Goal: Obtain resource: Download file/media

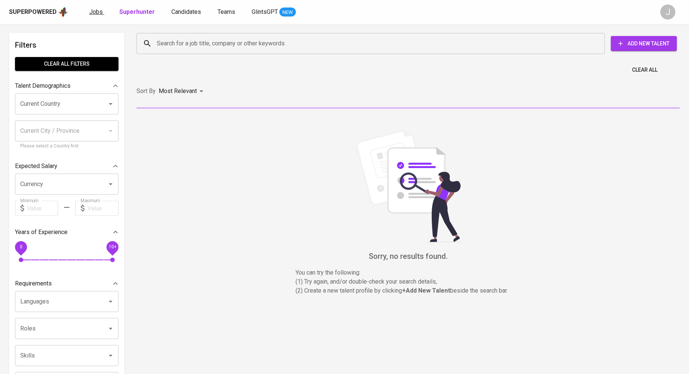
click at [91, 14] on span "Jobs" at bounding box center [96, 11] width 14 height 7
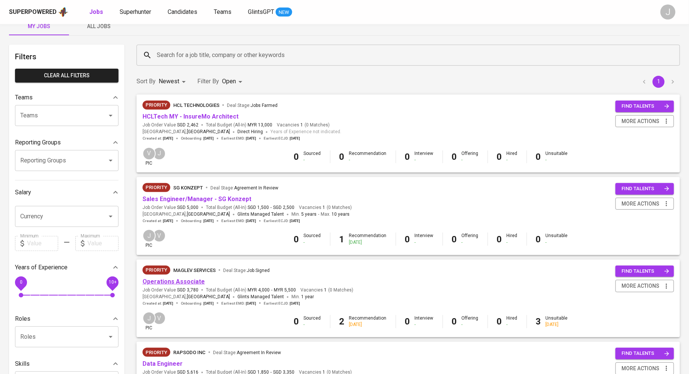
scroll to position [17, 0]
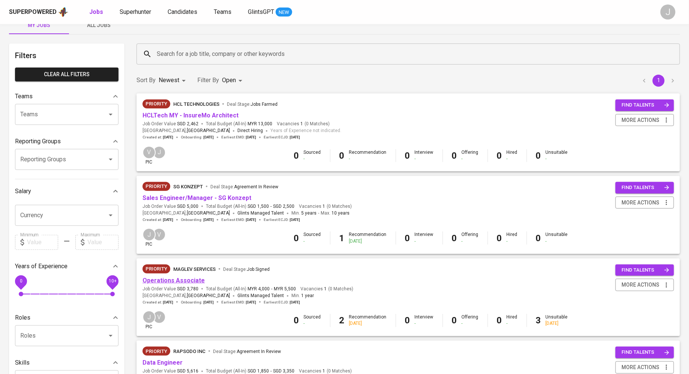
click at [170, 282] on link "Operations Associate" at bounding box center [174, 280] width 62 height 7
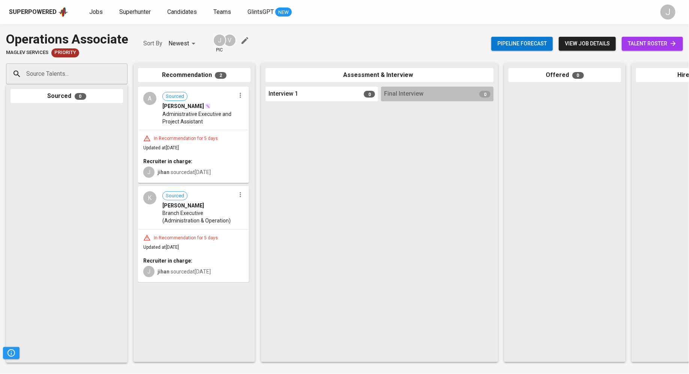
click at [169, 211] on span "Branch Executive (Administration & Operation)" at bounding box center [199, 216] width 73 height 15
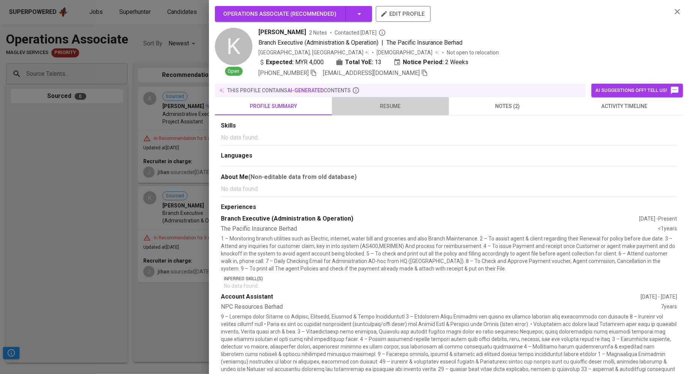
click at [390, 110] on span "resume" at bounding box center [391, 106] width 108 height 9
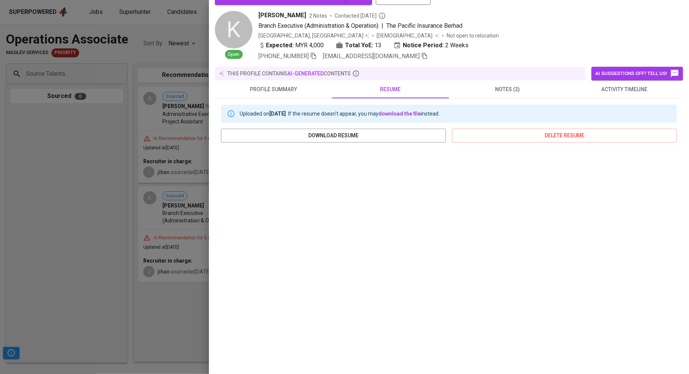
scroll to position [27, 0]
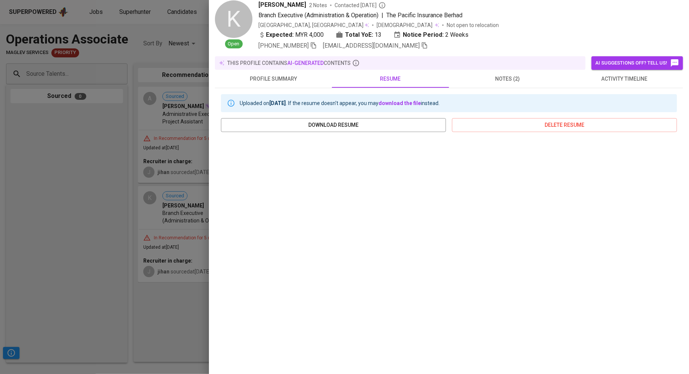
click at [162, 128] on div at bounding box center [344, 187] width 689 height 374
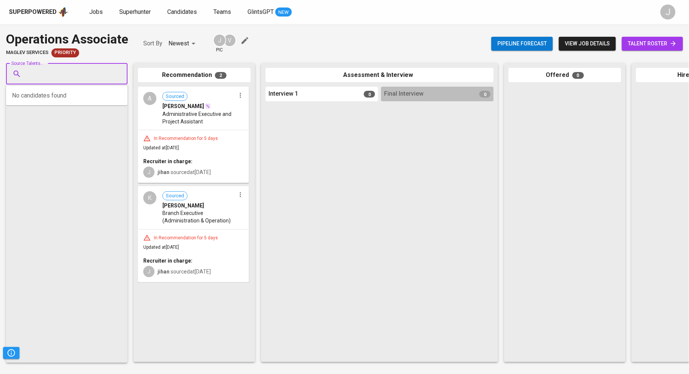
click at [61, 77] on input "Source Talents..." at bounding box center [63, 74] width 79 height 14
paste input "[EMAIL_ADDRESS][DOMAIN_NAME]"
type input "[EMAIL_ADDRESS][DOMAIN_NAME]"
click at [72, 102] on div "Executive" at bounding box center [72, 103] width 83 height 8
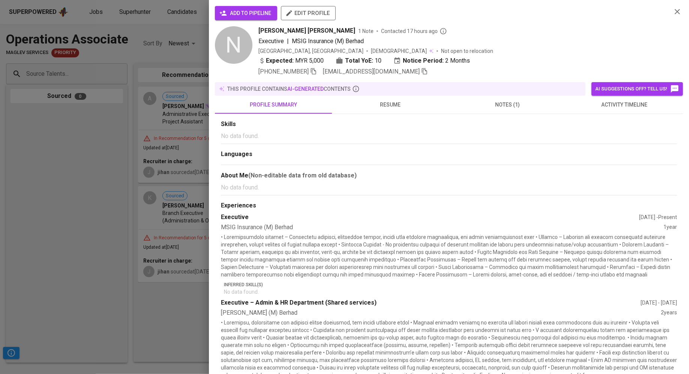
click at [251, 11] on span "add to pipeline" at bounding box center [246, 13] width 50 height 9
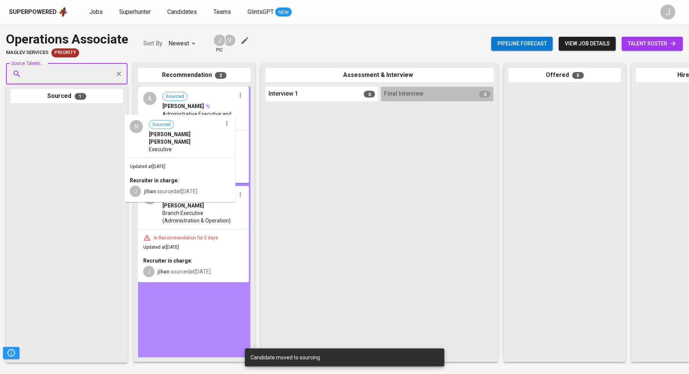
drag, startPoint x: 74, startPoint y: 109, endPoint x: 207, endPoint y: 106, distance: 132.9
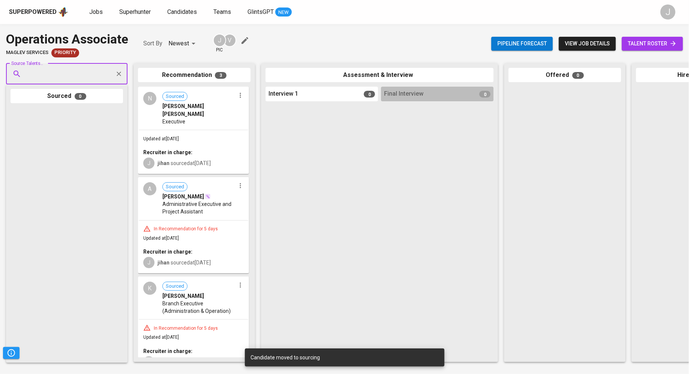
scroll to position [7, 0]
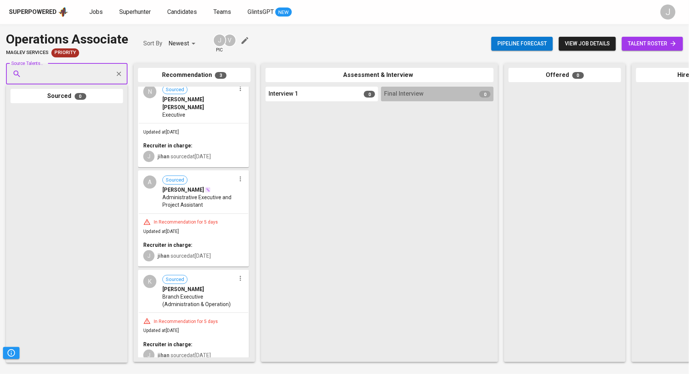
click at [48, 75] on input "Source Talents..." at bounding box center [63, 74] width 79 height 14
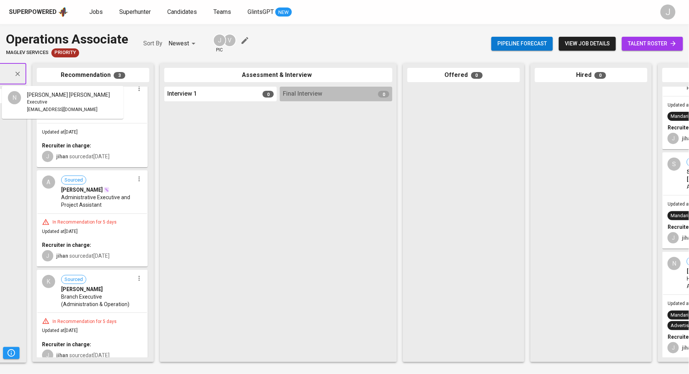
scroll to position [0, 0]
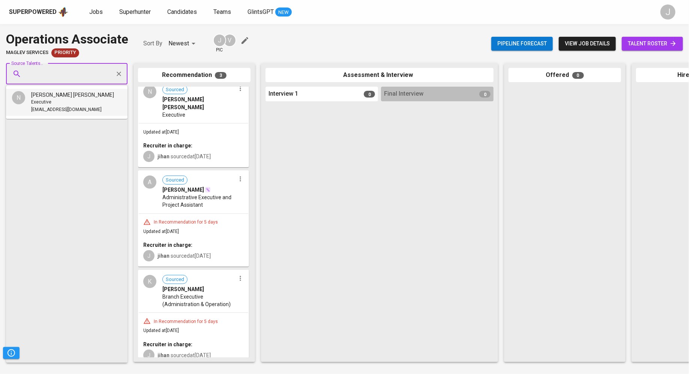
paste input "[EMAIL_ADDRESS][DOMAIN_NAME]"
type input "[EMAIL_ADDRESS][DOMAIN_NAME]"
click at [85, 99] on span "Operations Specialist ( Grade E8)" at bounding box center [65, 103] width 68 height 8
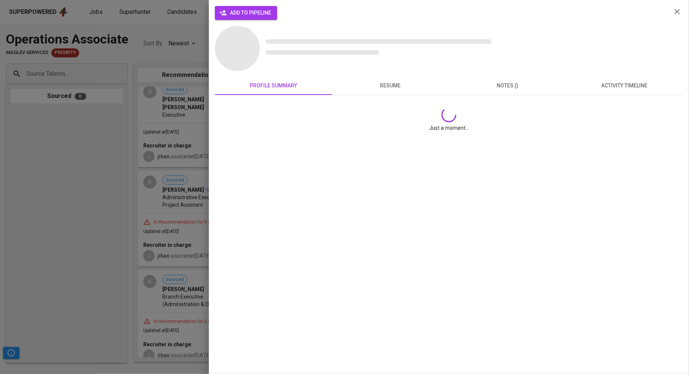
scroll to position [0, 0]
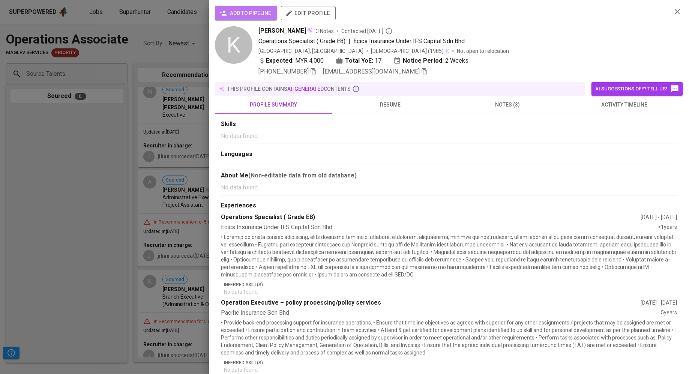
click at [227, 14] on icon "button" at bounding box center [224, 13] width 8 height 8
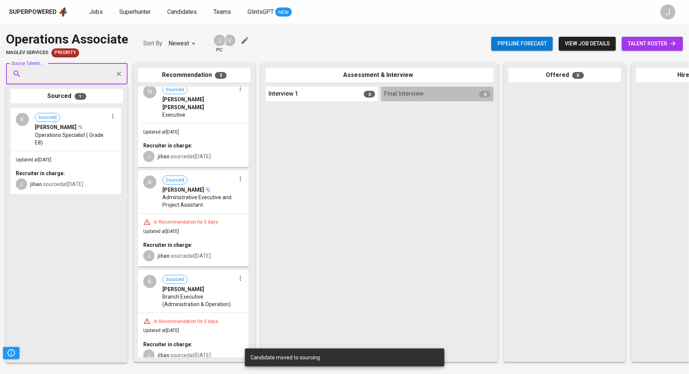
scroll to position [6, 0]
drag, startPoint x: 44, startPoint y: 161, endPoint x: 193, endPoint y: 153, distance: 149.6
drag, startPoint x: 51, startPoint y: 150, endPoint x: 182, endPoint y: 141, distance: 131.3
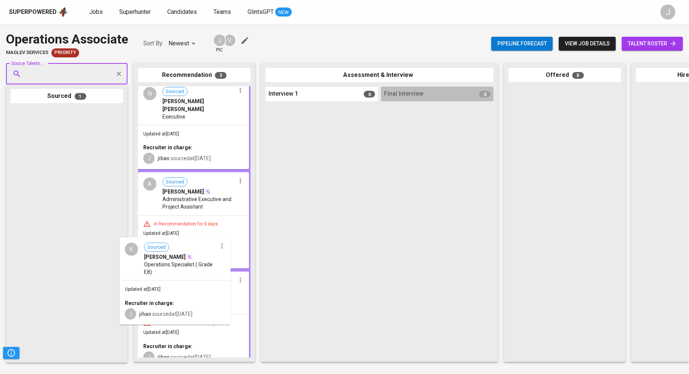
scroll to position [5, 0]
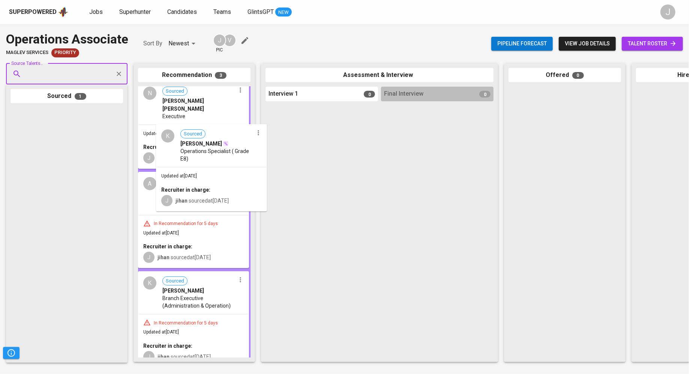
drag, startPoint x: 54, startPoint y: 154, endPoint x: 196, endPoint y: 162, distance: 142.1
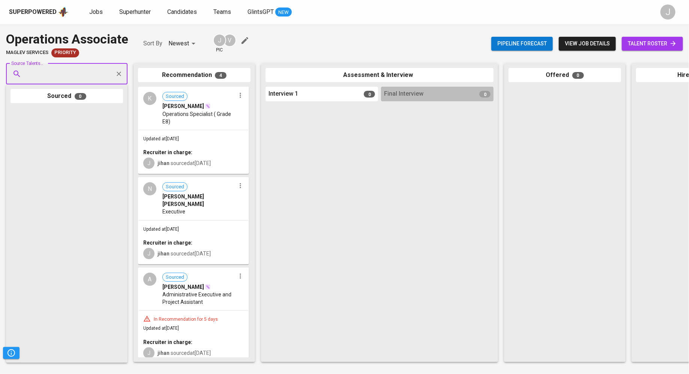
scroll to position [94, 0]
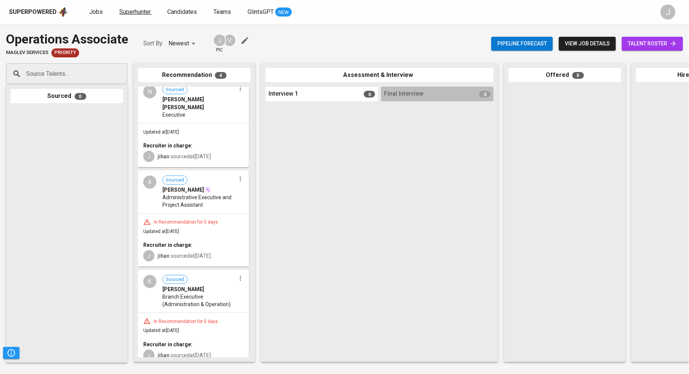
click at [132, 12] on span "Superhunter" at bounding box center [135, 11] width 32 height 7
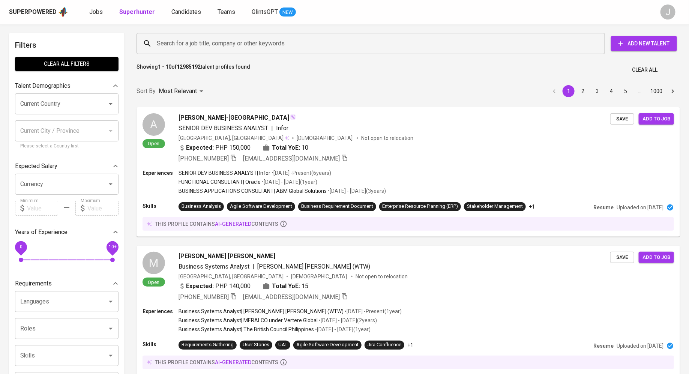
click at [230, 41] on input "Search for a job title, company or other keywords" at bounding box center [373, 43] width 436 height 14
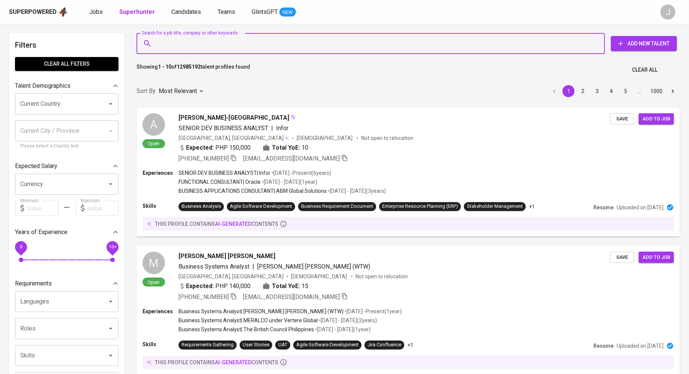
paste input "saqib.eq@gmail.com"
type input "saqib.eq@gmail.com"
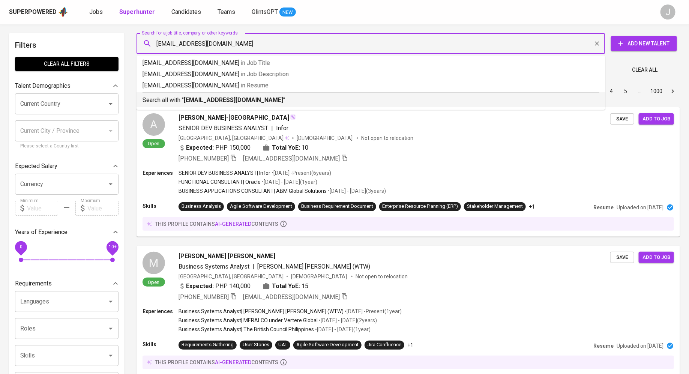
click at [198, 97] on b "saqib.eq@gmail.com" at bounding box center [233, 99] width 99 height 7
click at [207, 98] on div "Sort By Most Relevant MOST_RELEVANT 1 2 3 4 5 … 1000" at bounding box center [408, 91] width 553 height 23
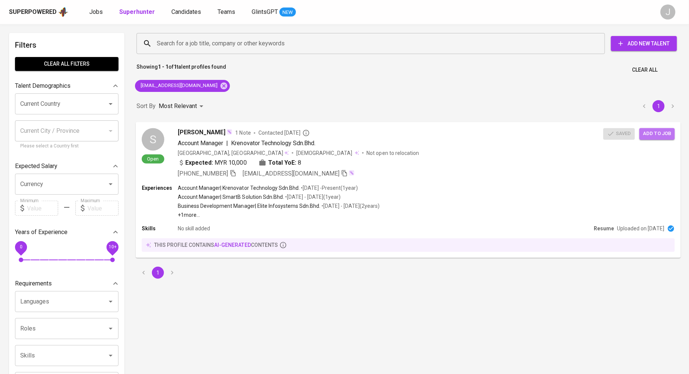
click at [656, 131] on span "Add to job" at bounding box center [658, 133] width 28 height 9
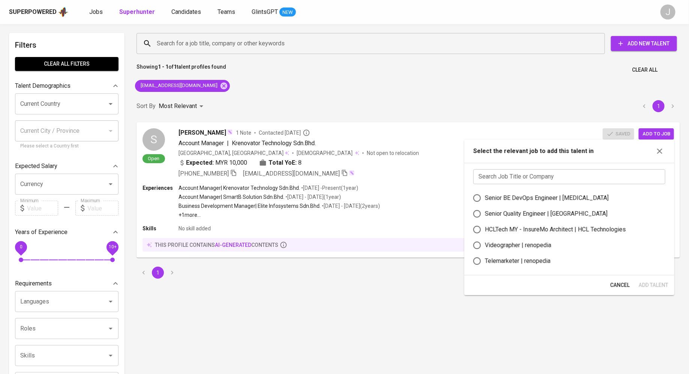
click at [552, 177] on input "text" at bounding box center [570, 176] width 192 height 15
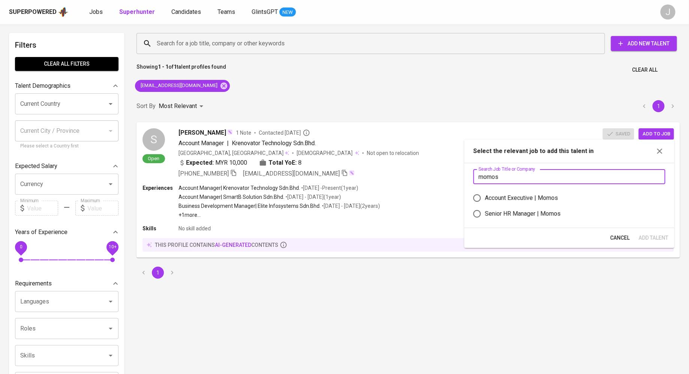
type input "momos"
click at [512, 197] on div "Account Executive | Momos" at bounding box center [521, 198] width 73 height 9
click at [485, 197] on input "Account Executive | Momos" at bounding box center [478, 198] width 16 height 16
radio input "true"
click at [656, 233] on span "Add Talent" at bounding box center [654, 237] width 30 height 9
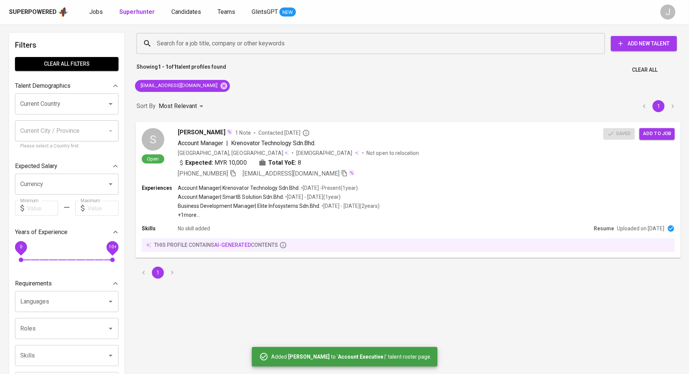
click at [660, 131] on span "Add to job" at bounding box center [658, 133] width 28 height 9
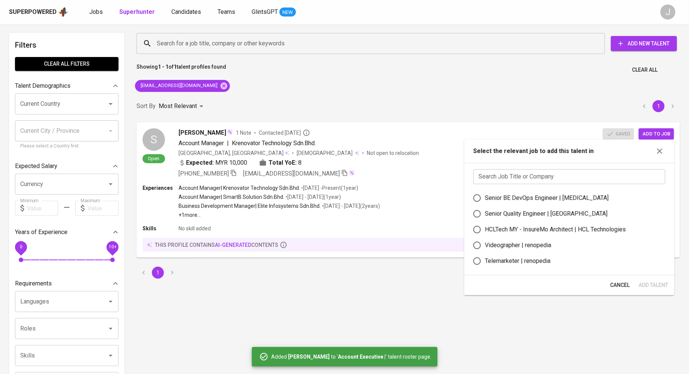
click at [548, 171] on input "text" at bounding box center [570, 176] width 192 height 15
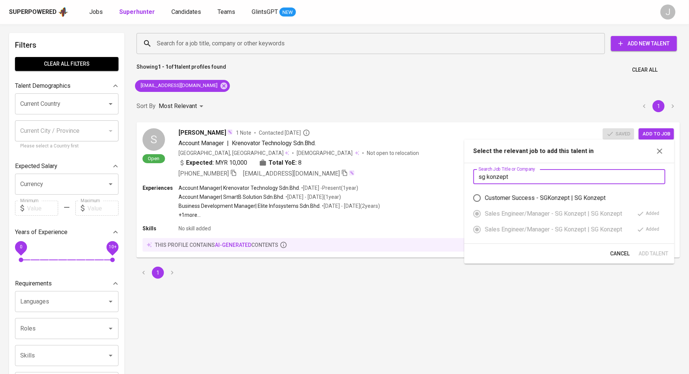
type input "sg konzept"
click at [494, 200] on div "Customer Success - SGKonzept | SG Konzept" at bounding box center [545, 198] width 121 height 9
click at [485, 200] on input "Customer Success - SGKonzept | SG Konzept" at bounding box center [478, 198] width 16 height 16
radio input "false"
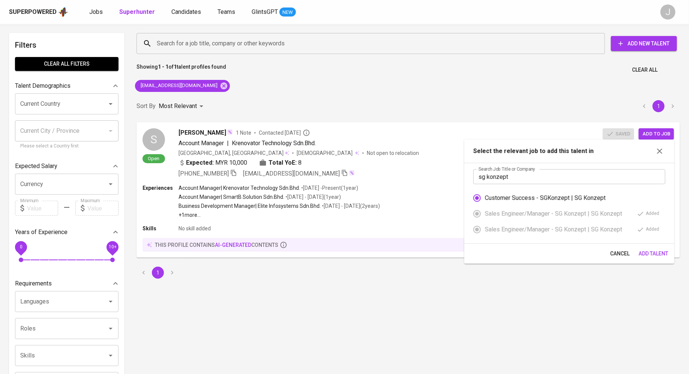
click at [495, 200] on div "Customer Success - SGKonzept | SG Konzept" at bounding box center [545, 198] width 121 height 9
click at [485, 200] on input "Customer Success - SGKonzept | SG Konzept" at bounding box center [478, 198] width 16 height 16
radio input "true"
click at [495, 200] on div "Customer Success - SGKonzept | SG Konzept" at bounding box center [545, 198] width 121 height 9
click at [485, 200] on input "Customer Success - SGKonzept | SG Konzept" at bounding box center [478, 198] width 16 height 16
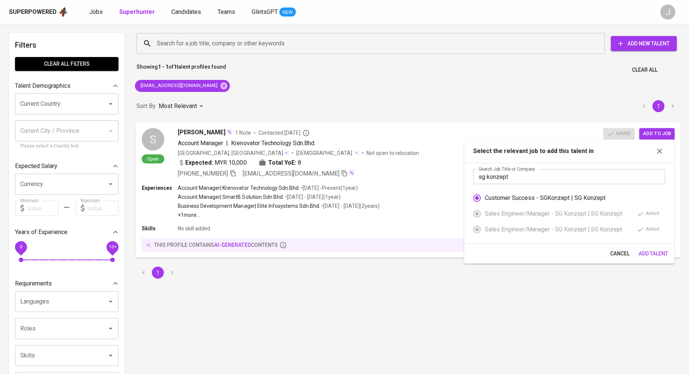
radio input "false"
radio input "true"
radio input "false"
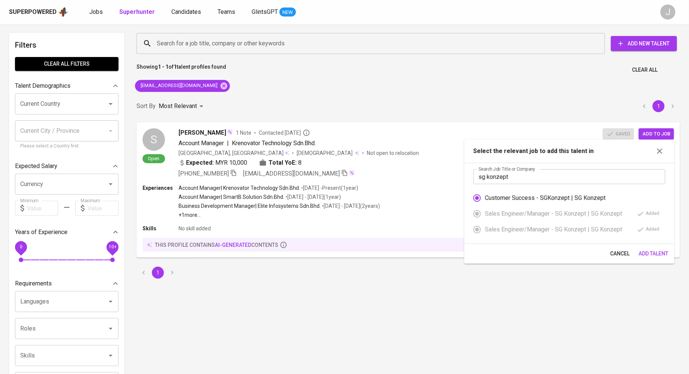
radio input "false"
click at [661, 147] on icon "button" at bounding box center [660, 151] width 9 height 9
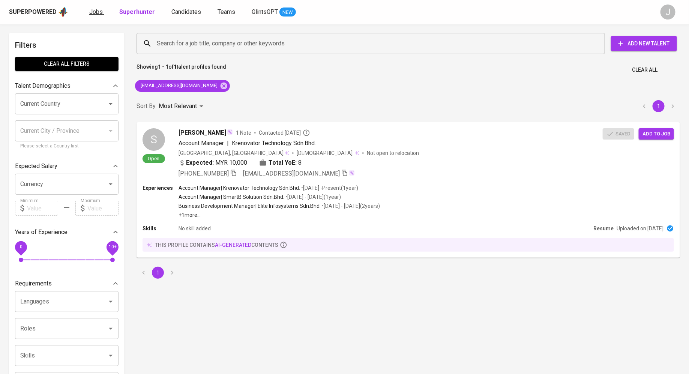
click at [90, 11] on span "Jobs" at bounding box center [96, 11] width 14 height 7
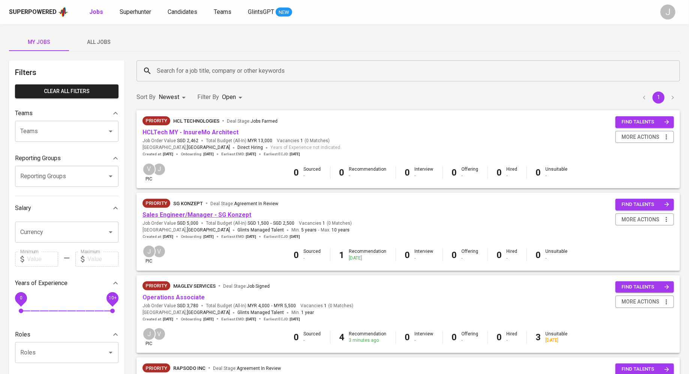
click at [196, 215] on link "Sales Engineer/Manager - SG Konzept" at bounding box center [197, 214] width 109 height 7
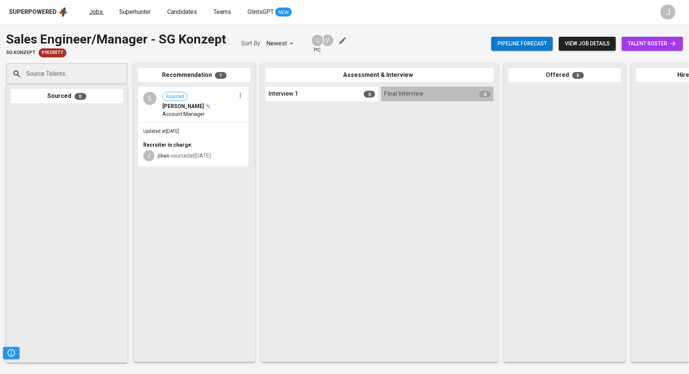
click at [92, 13] on span "Jobs" at bounding box center [96, 11] width 14 height 7
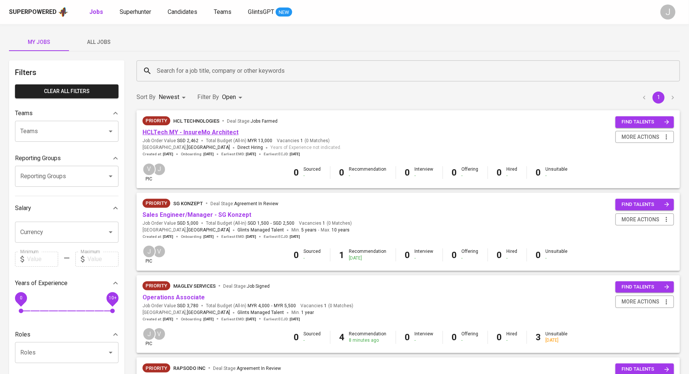
click at [174, 133] on link "HCLTech MY - InsureMo Architect" at bounding box center [191, 132] width 96 height 7
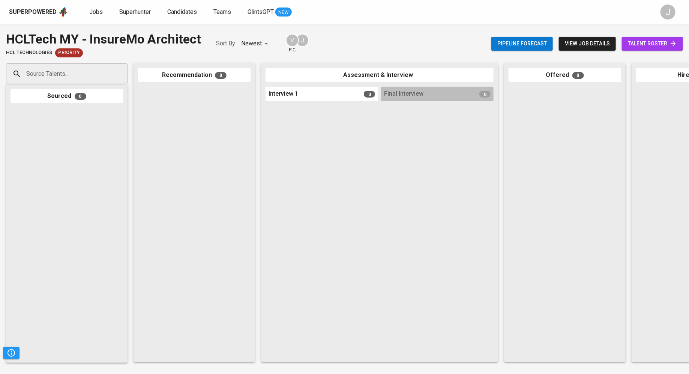
click at [577, 49] on button "view job details" at bounding box center [587, 44] width 57 height 14
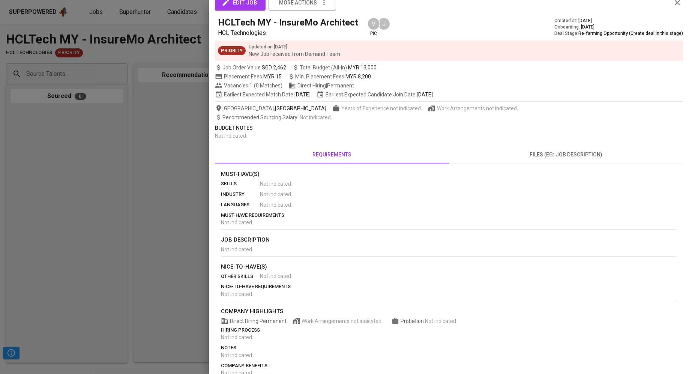
scroll to position [26, 0]
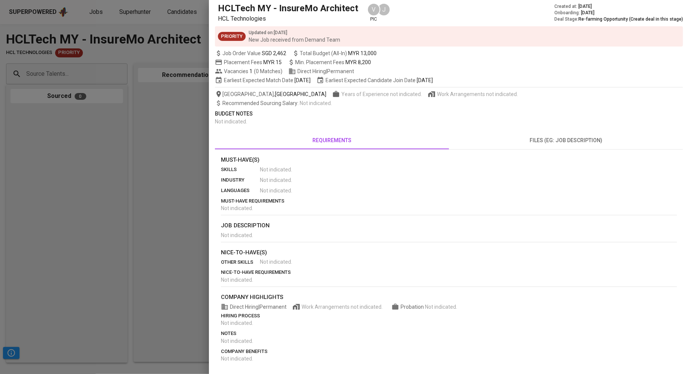
click at [539, 128] on div "edit job more actions HCLTech MY - InsureMo Architect HCL Technologies V pic J …" at bounding box center [449, 174] width 468 height 382
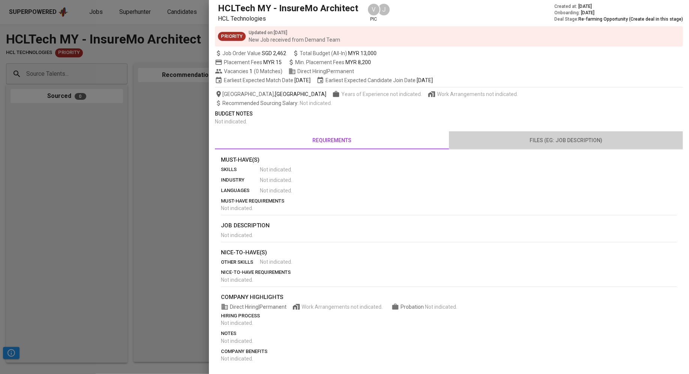
click at [530, 149] on button "files (eg: job description)" at bounding box center [566, 140] width 234 height 18
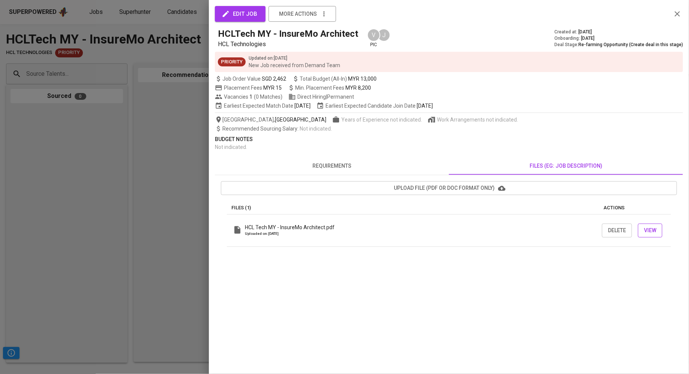
click at [650, 232] on span "View" at bounding box center [650, 230] width 12 height 9
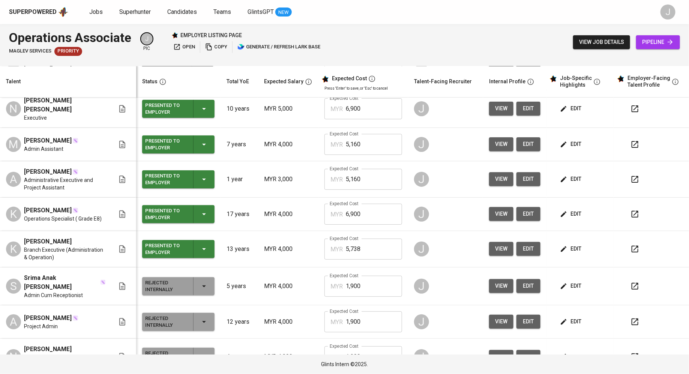
scroll to position [38, 0]
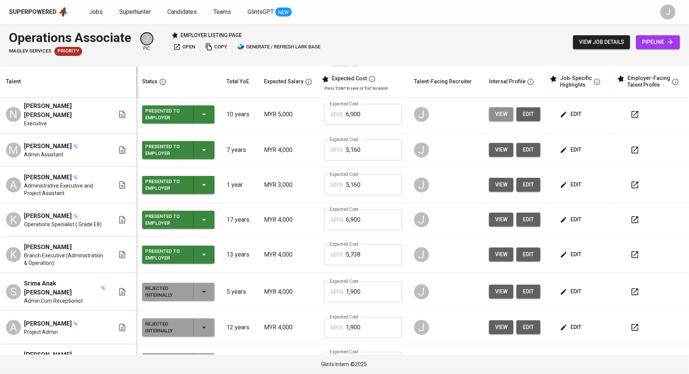
click at [499, 113] on span "view" at bounding box center [501, 114] width 12 height 9
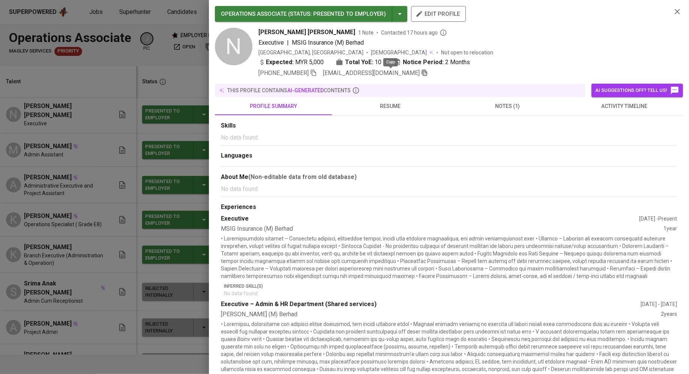
click at [421, 72] on icon "button" at bounding box center [424, 72] width 7 height 7
click at [123, 191] on div at bounding box center [344, 187] width 689 height 374
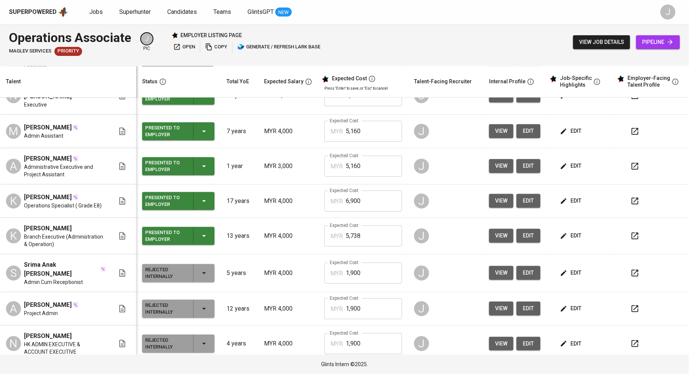
scroll to position [58, 0]
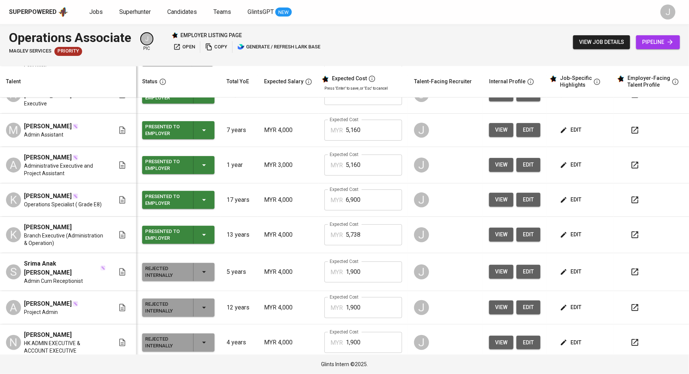
click at [475, 194] on td "J" at bounding box center [445, 200] width 75 height 33
click at [495, 195] on span "view" at bounding box center [501, 199] width 12 height 9
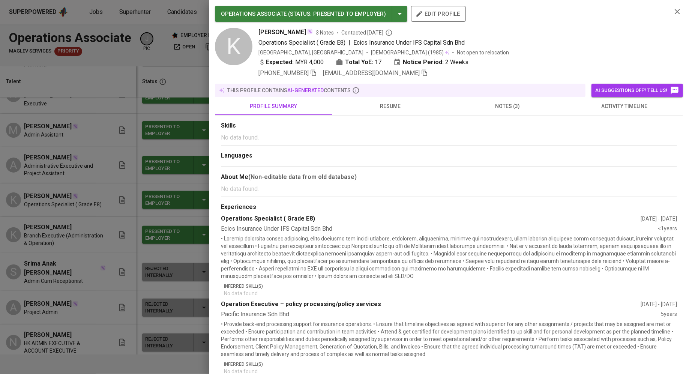
click at [422, 74] on icon "button" at bounding box center [424, 73] width 5 height 6
click at [124, 102] on div at bounding box center [344, 187] width 689 height 374
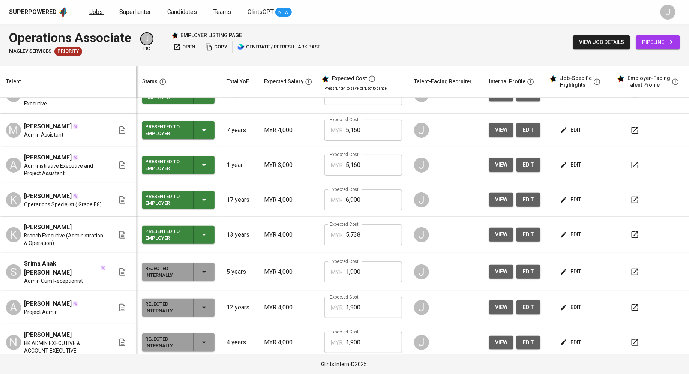
click at [93, 10] on span "Jobs" at bounding box center [96, 11] width 14 height 7
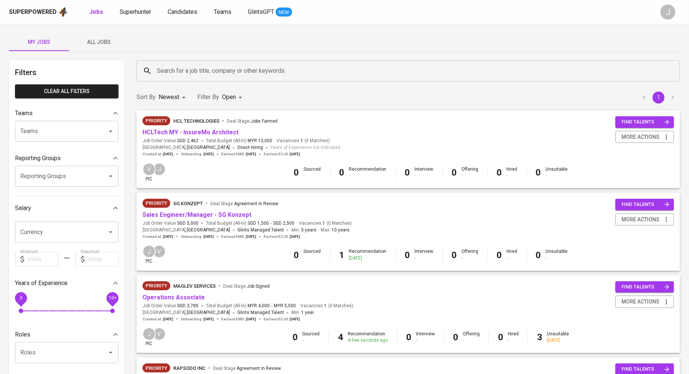
click at [98, 43] on span "All Jobs" at bounding box center [99, 42] width 51 height 9
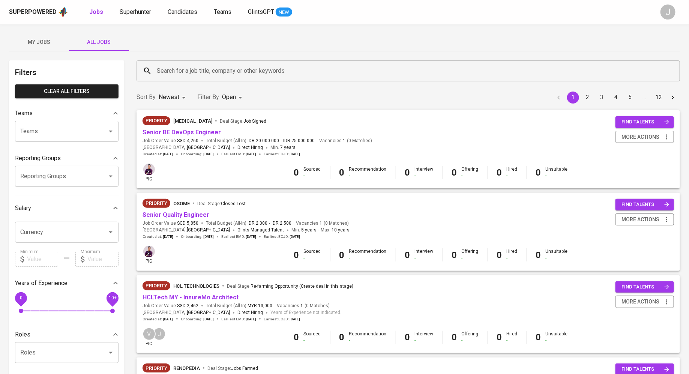
click at [260, 71] on input "Search for a job title, company or other keywords" at bounding box center [410, 71] width 511 height 14
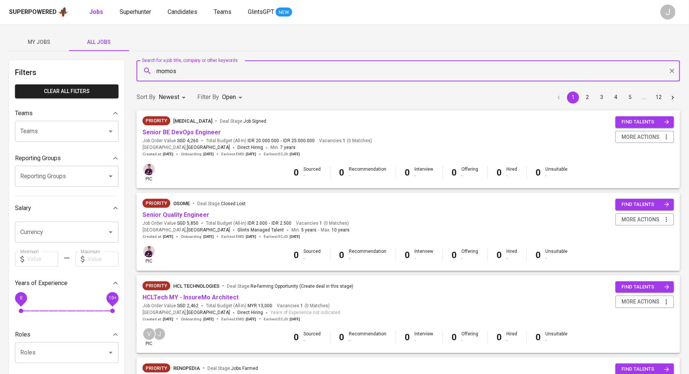
type input "momos"
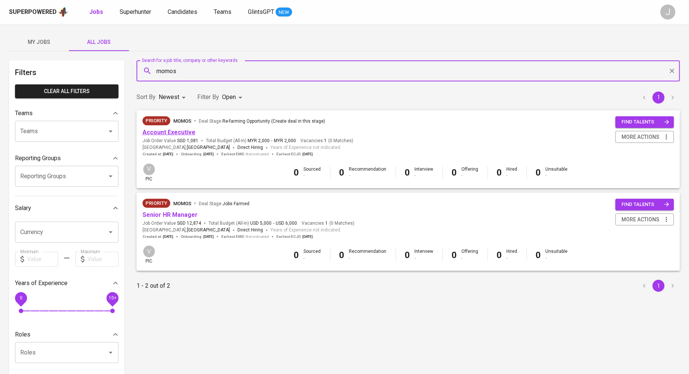
click at [159, 132] on link "Account Executive" at bounding box center [169, 132] width 53 height 7
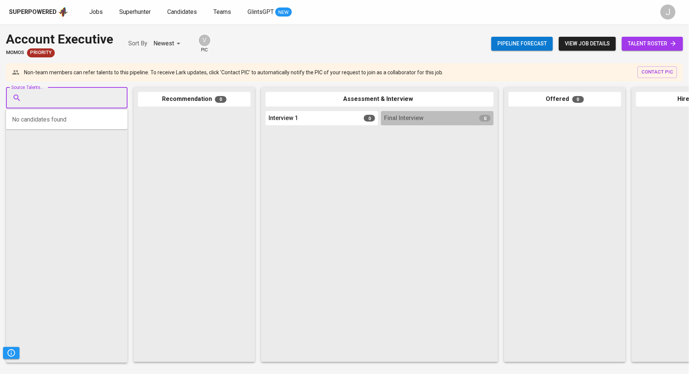
click at [61, 99] on input "Source Talents..." at bounding box center [63, 98] width 79 height 14
click at [38, 91] on input "Source Talents..." at bounding box center [63, 98] width 79 height 14
paste input "saqib.eq@gmail.com"
type input "saqib.eq@gmail.com"
click at [65, 123] on span "Account Manager" at bounding box center [49, 127] width 37 height 8
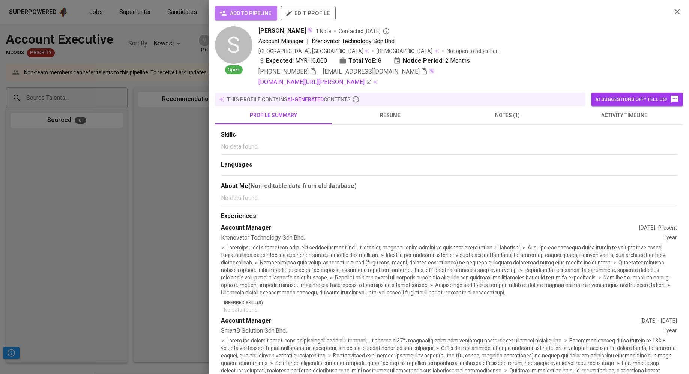
click at [249, 13] on span "add to pipeline" at bounding box center [246, 13] width 50 height 9
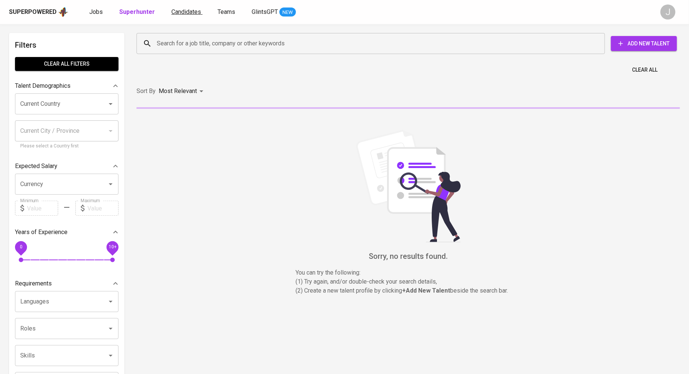
click at [182, 12] on span "Candidates" at bounding box center [187, 11] width 30 height 7
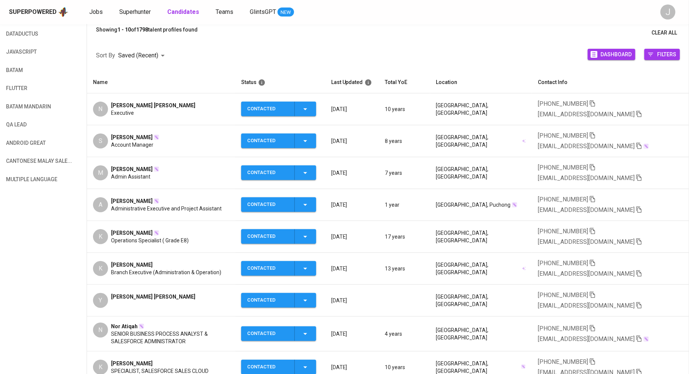
scroll to position [65, 0]
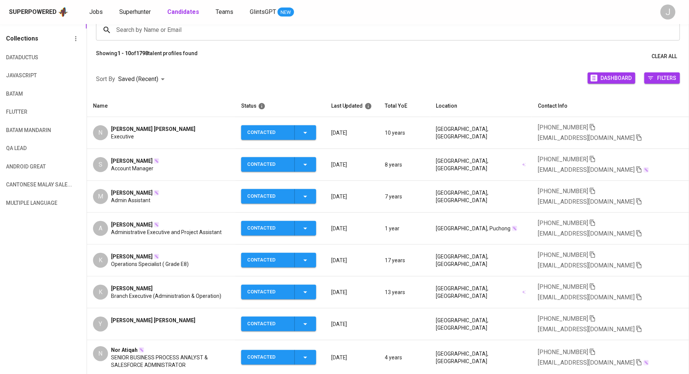
click at [134, 165] on span "Account Manager" at bounding box center [132, 169] width 42 height 8
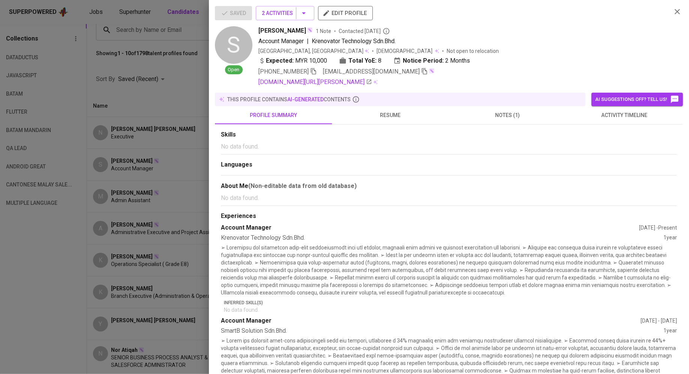
click at [422, 68] on icon "button" at bounding box center [424, 71] width 5 height 6
click at [152, 154] on div at bounding box center [344, 187] width 689 height 374
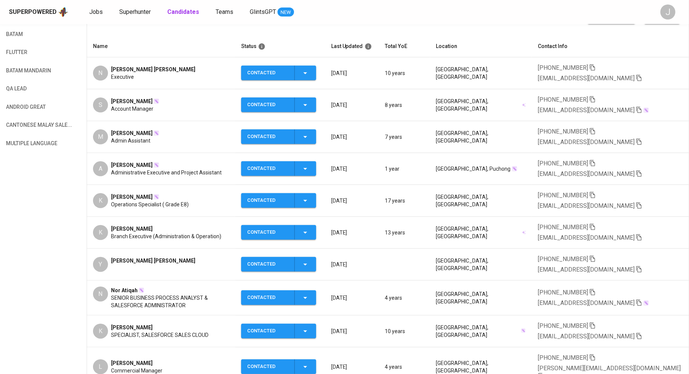
scroll to position [126, 0]
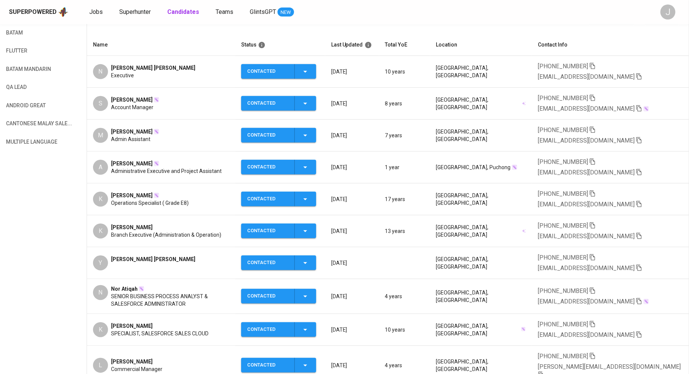
click at [127, 199] on span "Operations Specialist ( Grade E8)" at bounding box center [150, 203] width 78 height 8
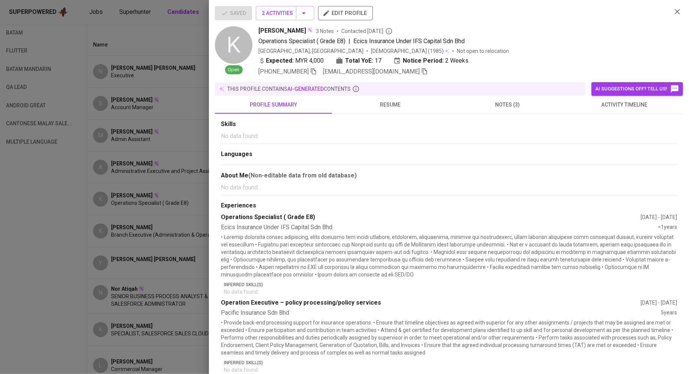
click at [14, 191] on div at bounding box center [344, 187] width 689 height 374
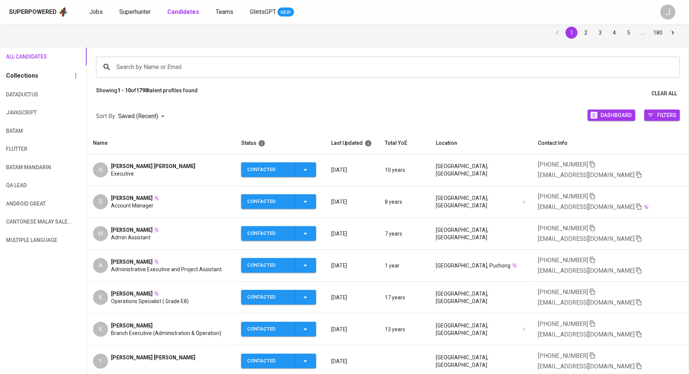
scroll to position [0, 0]
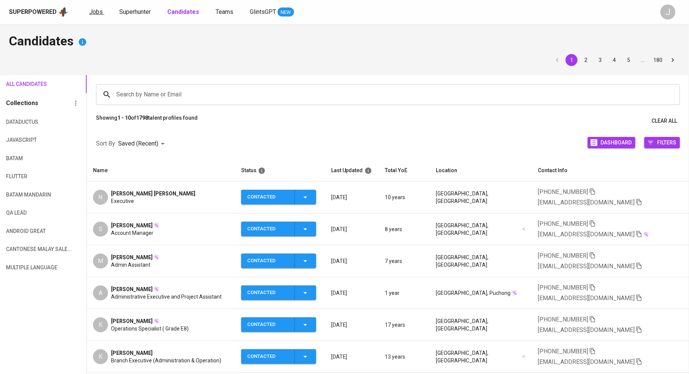
click at [96, 14] on span "Jobs" at bounding box center [96, 11] width 14 height 7
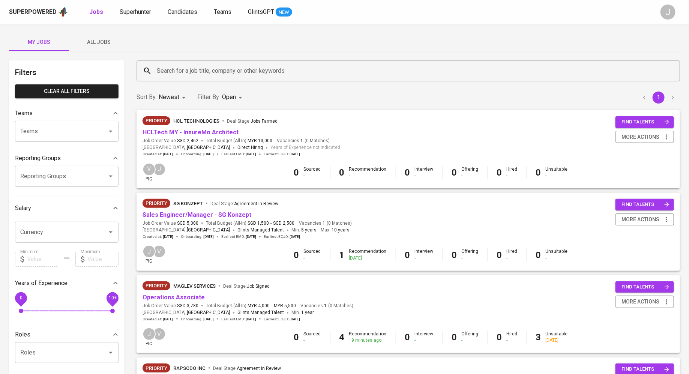
click at [373, 46] on div "My Jobs All Jobs" at bounding box center [344, 42] width 671 height 18
click at [92, 46] on span "All Jobs" at bounding box center [99, 42] width 51 height 9
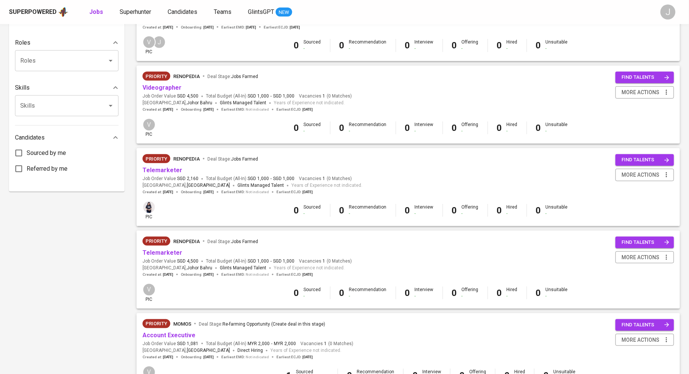
scroll to position [296, 0]
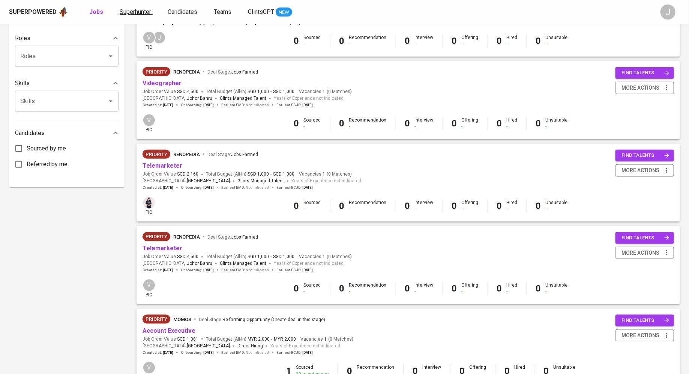
click at [140, 13] on span "Superhunter" at bounding box center [136, 11] width 32 height 7
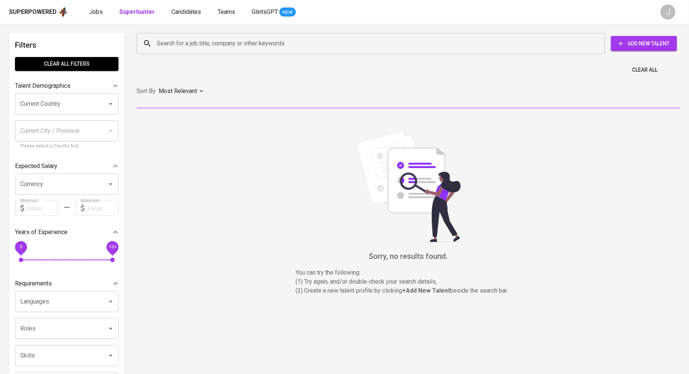
click at [169, 41] on input "Search for a job title, company or other keywords" at bounding box center [373, 43] width 436 height 14
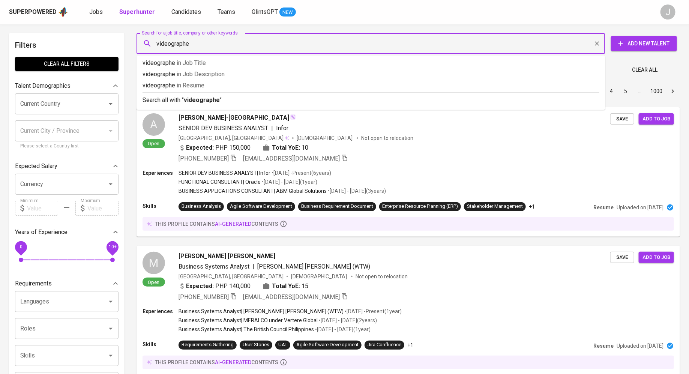
type input "videographer"
click at [50, 100] on input "Current Country" at bounding box center [56, 104] width 76 height 14
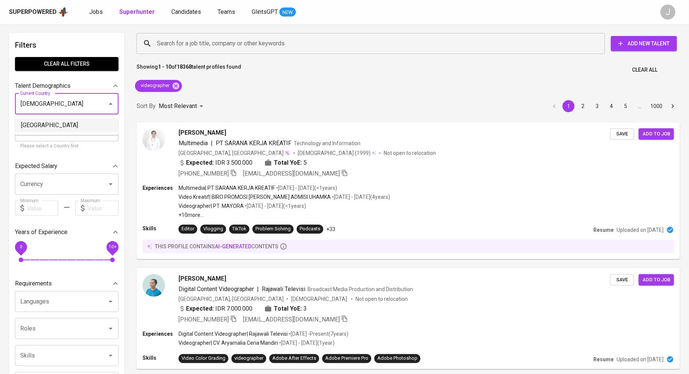
type input "[GEOGRAPHIC_DATA]"
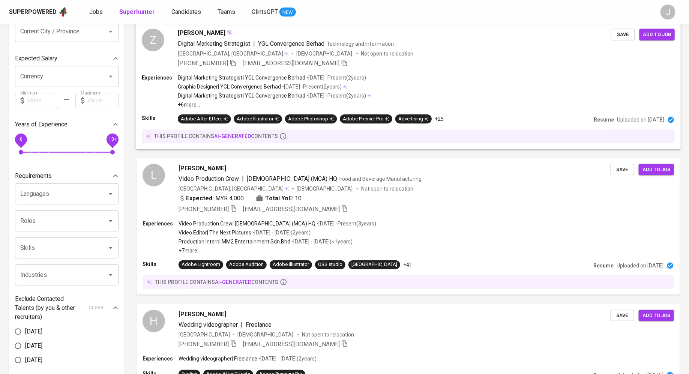
scroll to position [105, 0]
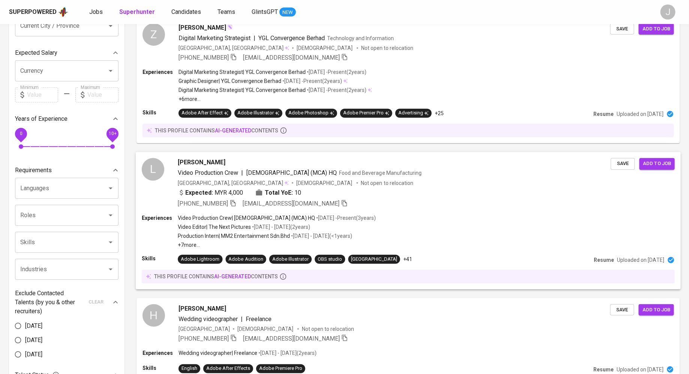
click at [201, 168] on div "Ling Leh Shian Video Production Crew | Malaysian Chinese Association (MCA) HQ F…" at bounding box center [394, 183] width 433 height 50
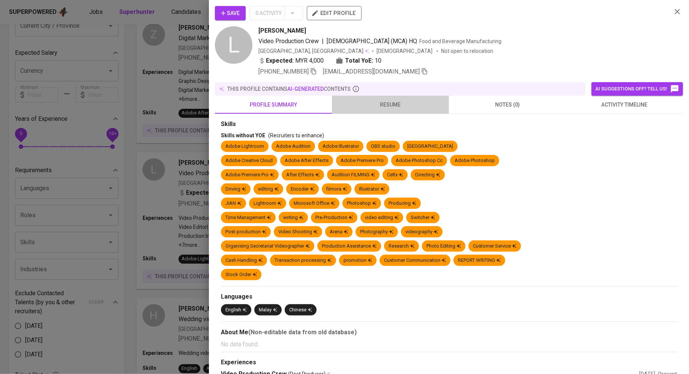
click at [387, 104] on span "resume" at bounding box center [391, 104] width 108 height 9
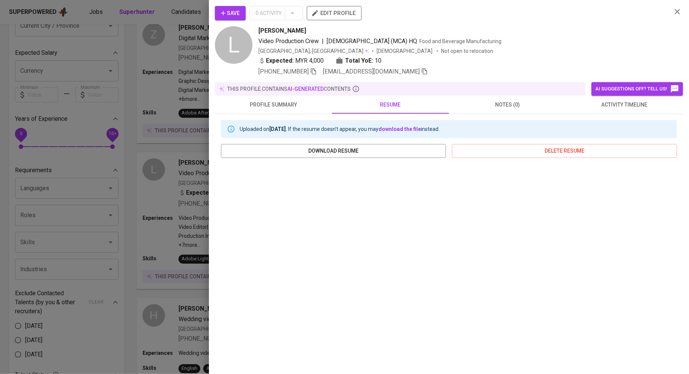
click at [154, 254] on div at bounding box center [344, 187] width 689 height 374
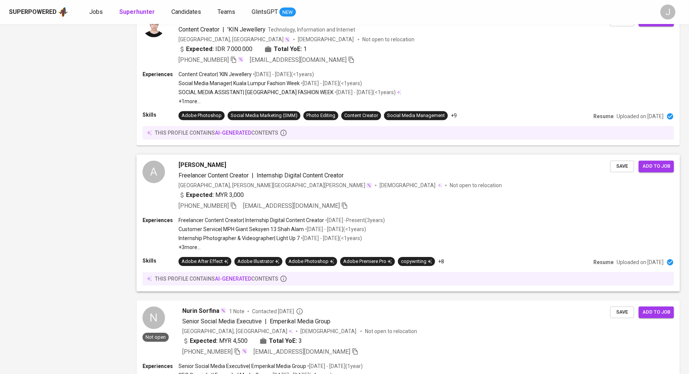
scroll to position [1130, 0]
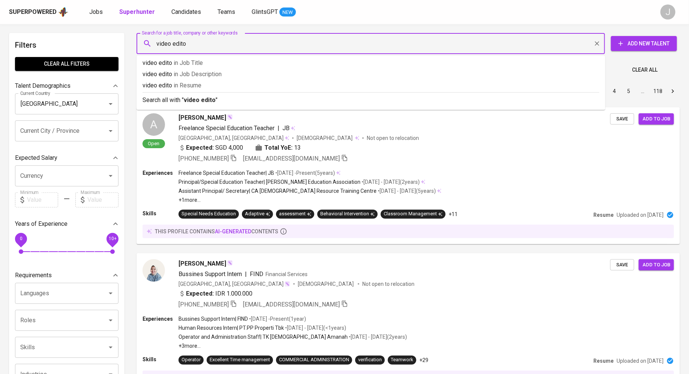
type input "video editor"
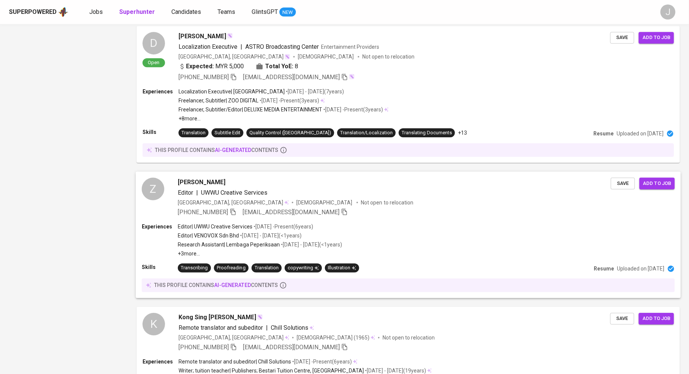
scroll to position [1214, 0]
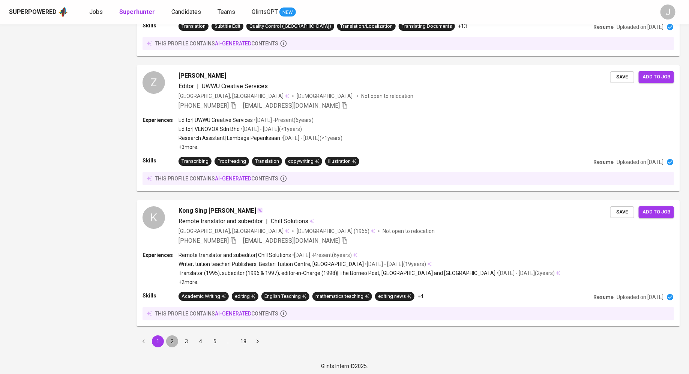
click at [170, 343] on button "2" at bounding box center [172, 342] width 12 height 12
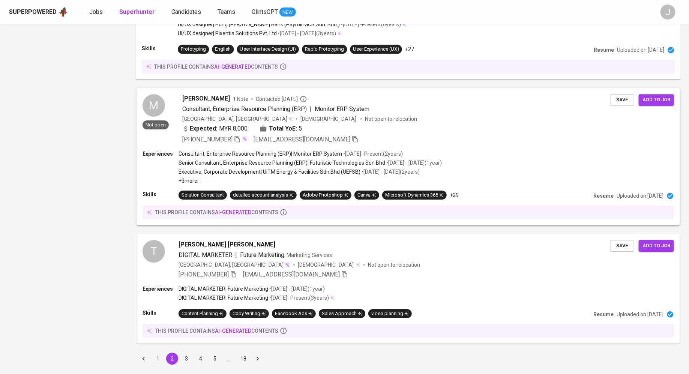
scroll to position [1130, 0]
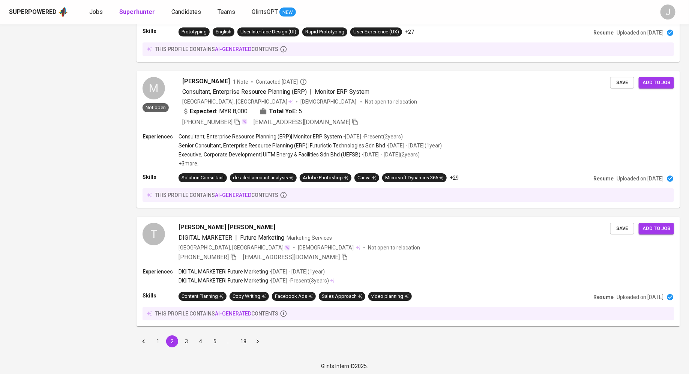
click at [188, 340] on button "3" at bounding box center [187, 342] width 12 height 12
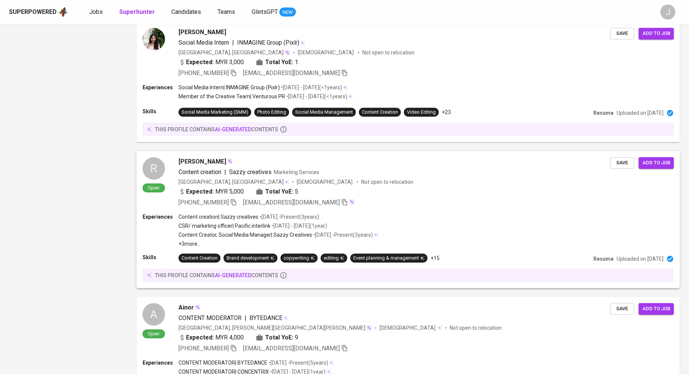
scroll to position [1096, 0]
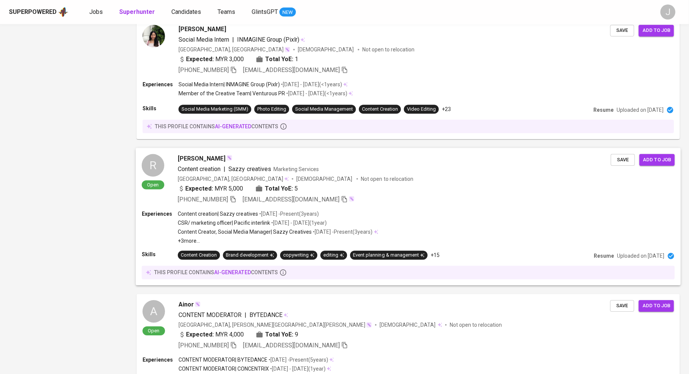
click at [202, 166] on span "Content creation" at bounding box center [199, 169] width 43 height 7
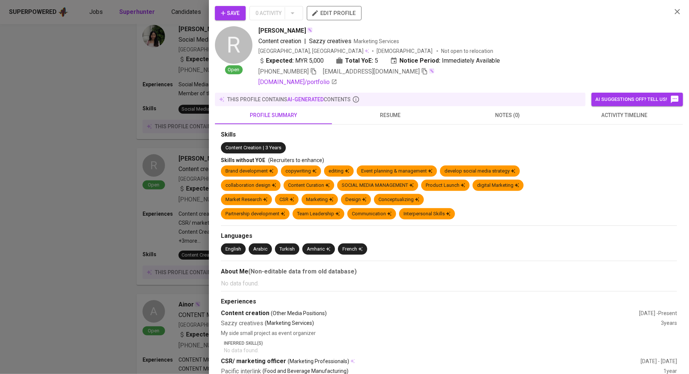
click at [376, 112] on span "resume" at bounding box center [391, 115] width 108 height 9
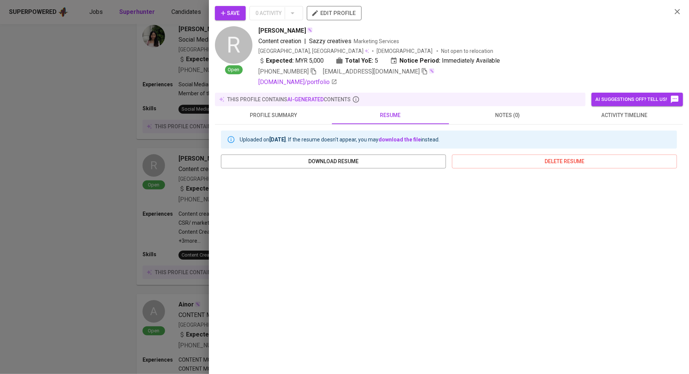
click at [102, 278] on div at bounding box center [344, 187] width 689 height 374
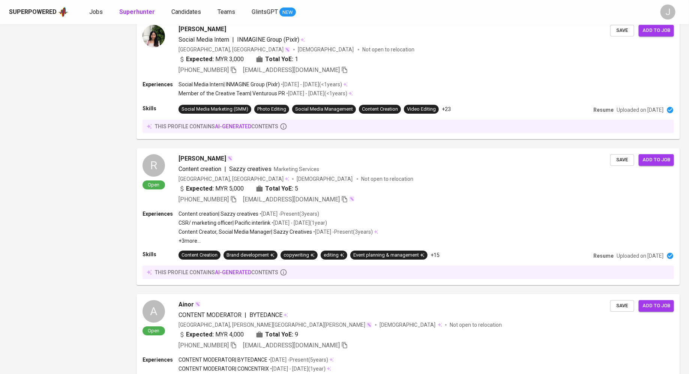
scroll to position [1201, 0]
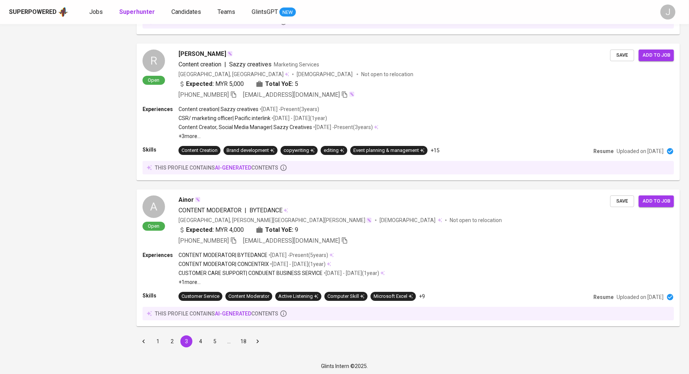
click at [201, 340] on button "4" at bounding box center [201, 342] width 12 height 12
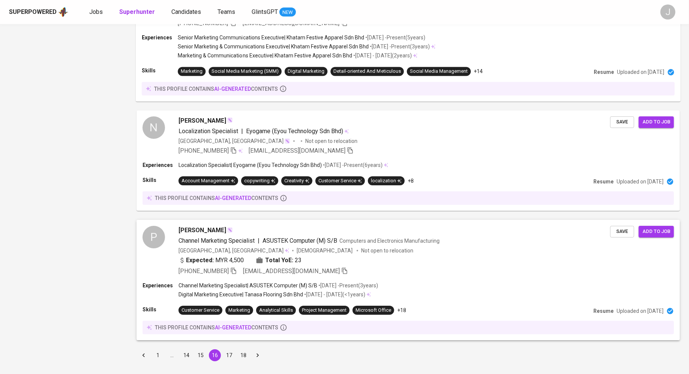
scroll to position [1077, 0]
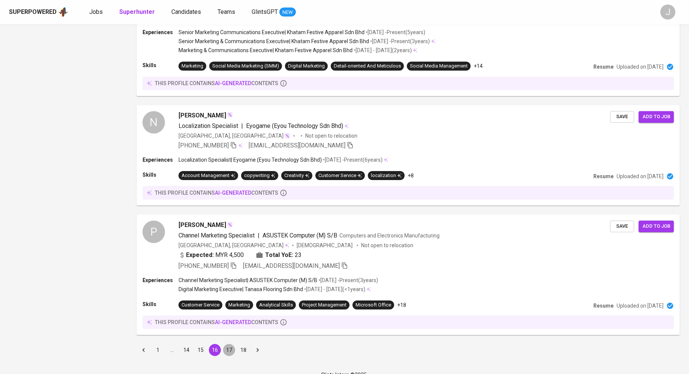
click at [226, 344] on button "17" at bounding box center [229, 350] width 12 height 12
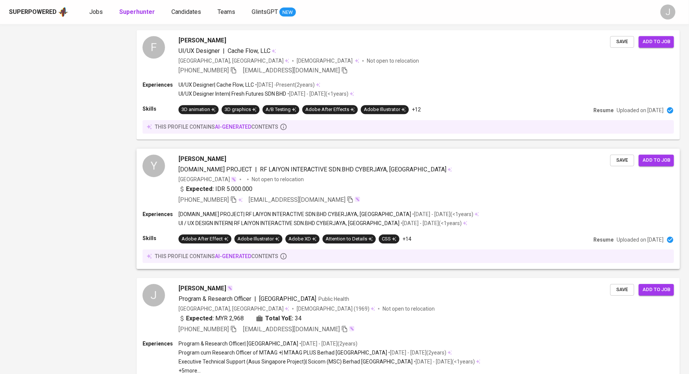
scroll to position [1115, 0]
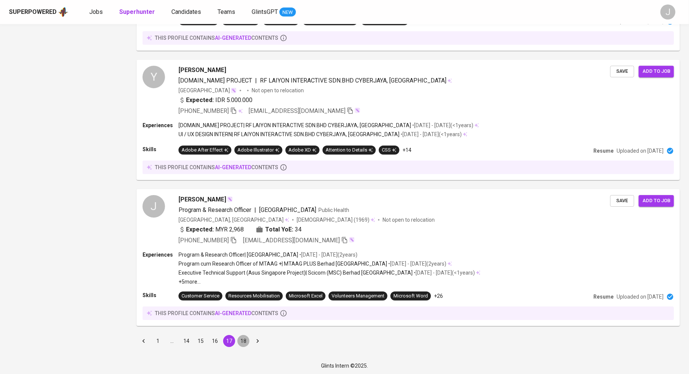
click at [242, 338] on button "18" at bounding box center [244, 341] width 12 height 12
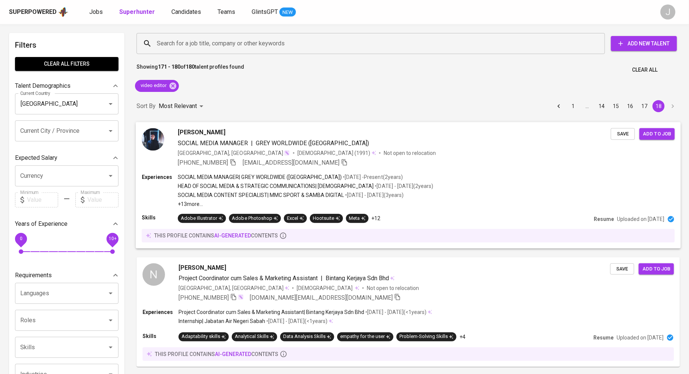
click at [227, 170] on div "[PERSON_NAME] SOCIAL MEDIA MANAGER | GREY WORLDWIDE ([GEOGRAPHIC_DATA]) [GEOGRA…" at bounding box center [408, 147] width 545 height 51
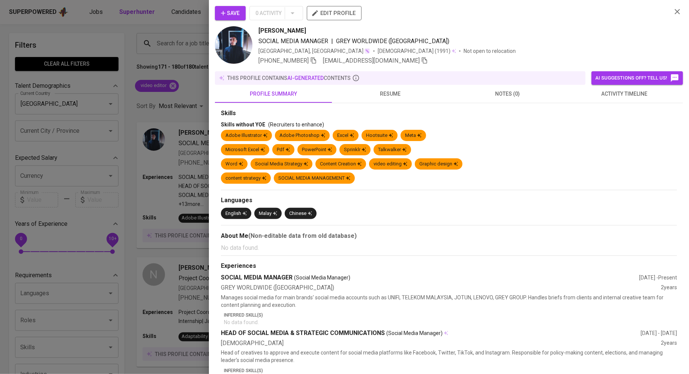
click at [151, 251] on div at bounding box center [344, 187] width 689 height 374
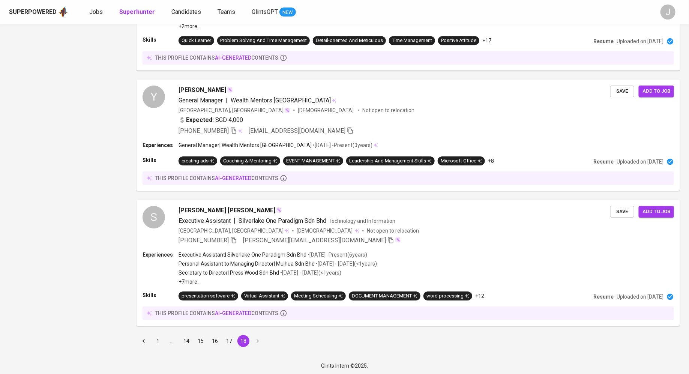
scroll to position [848, 0]
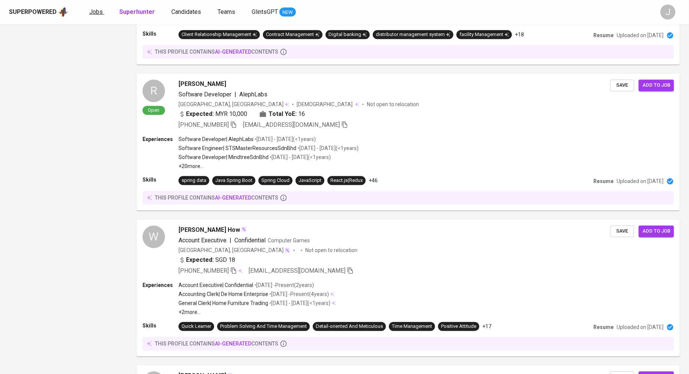
click at [95, 11] on span "Jobs" at bounding box center [96, 11] width 14 height 7
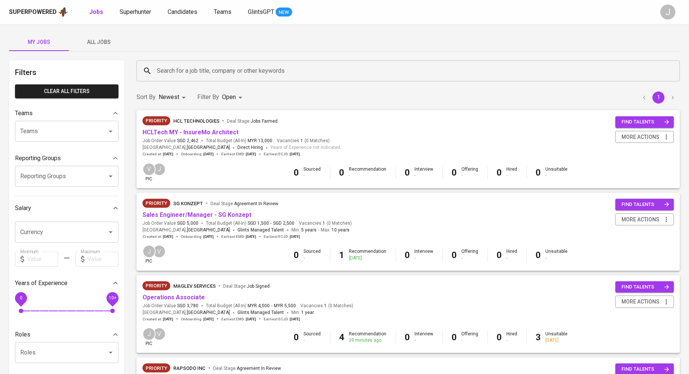
click at [113, 44] on span "All Jobs" at bounding box center [99, 42] width 51 height 9
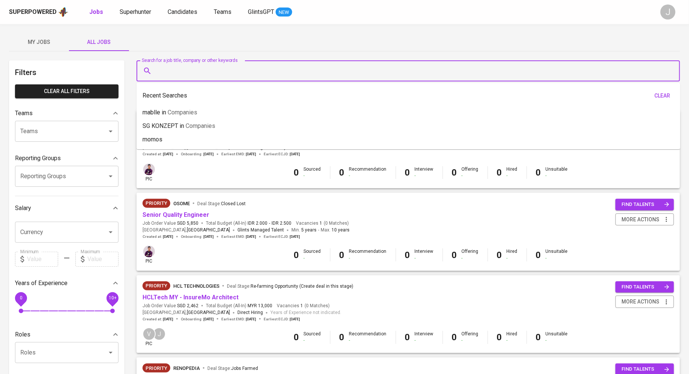
click at [208, 68] on input "Search for a job title, company or other keywords" at bounding box center [410, 71] width 511 height 14
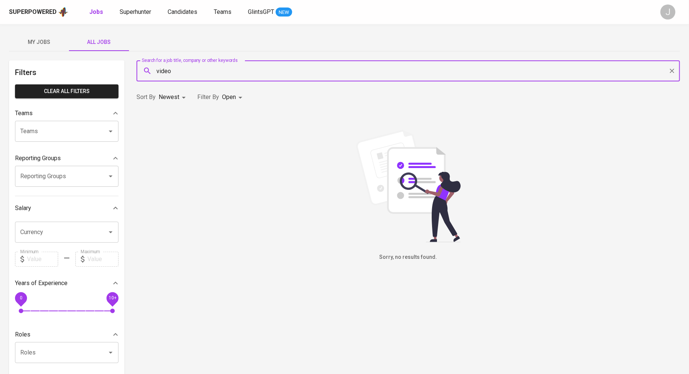
type input "video"
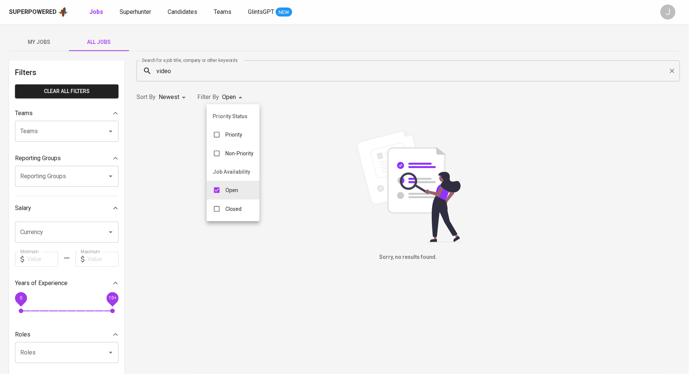
click at [238, 98] on body "Superpowered Jobs Superhunter Candidates Teams GlintsGPT NEW J My Jobs All Jobs…" at bounding box center [344, 256] width 689 height 512
click at [236, 216] on li "Closed" at bounding box center [233, 209] width 53 height 19
type input "OPEN,CLOSE"
checkbox input "true"
click at [232, 188] on input "checkbox" at bounding box center [227, 190] width 14 height 14
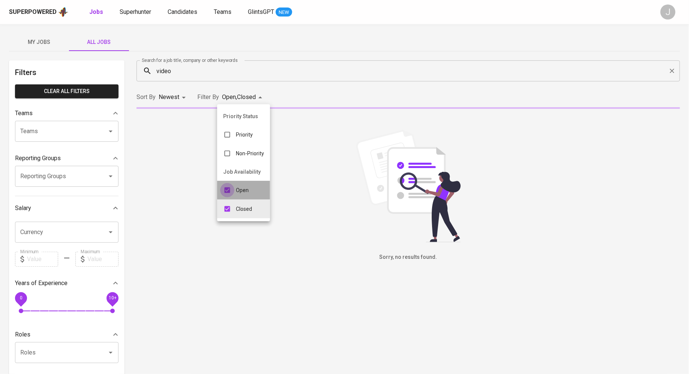
checkbox input "false"
click at [228, 188] on p "Open" at bounding box center [234, 191] width 13 height 8
type input "CLOSE,OPEN"
checkbox input "true"
click at [219, 75] on div at bounding box center [344, 187] width 689 height 374
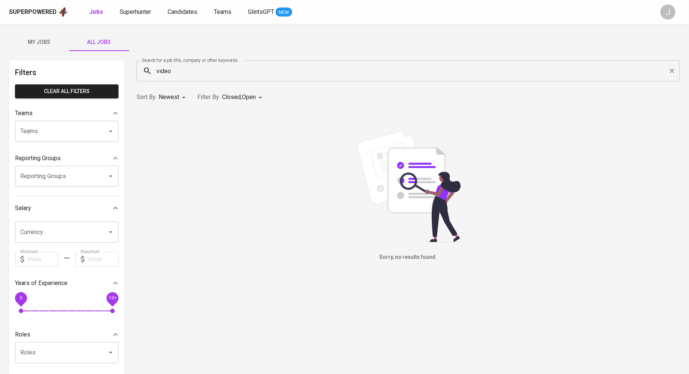
click at [207, 72] on input "video" at bounding box center [410, 71] width 511 height 14
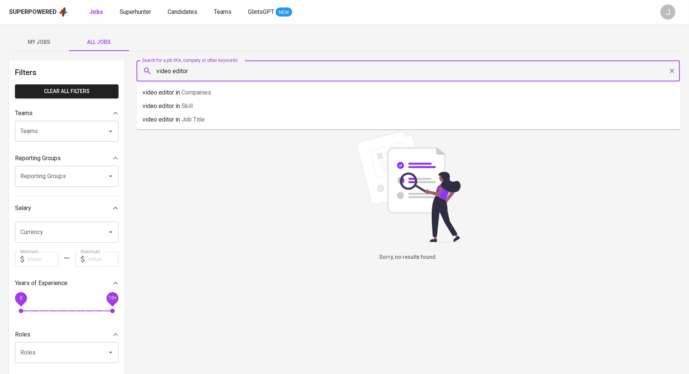
type input "video editor"
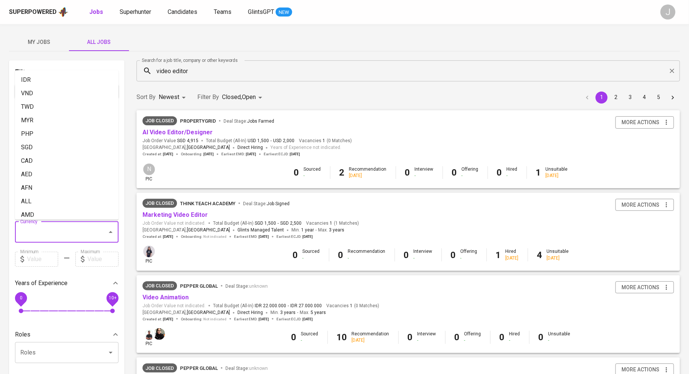
click at [45, 233] on input "Currency" at bounding box center [56, 232] width 76 height 14
click at [40, 122] on li "MYR" at bounding box center [67, 121] width 104 height 14
type input "MYR"
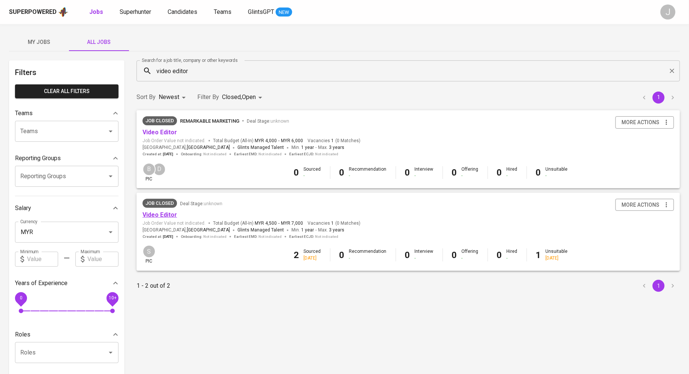
click at [167, 216] on link "Video Editor" at bounding box center [160, 214] width 35 height 7
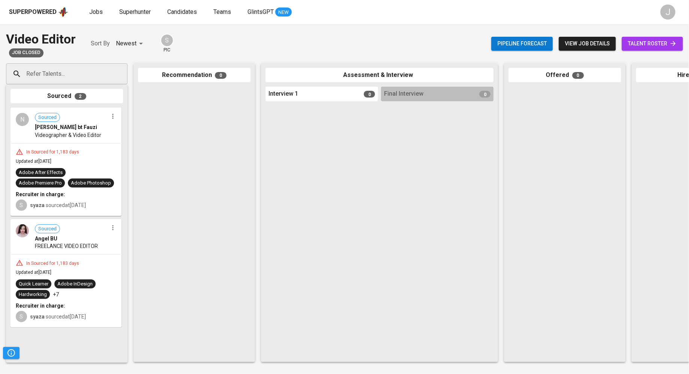
click at [68, 248] on span "FREELANCE VIDEO EDITOR" at bounding box center [66, 246] width 63 height 8
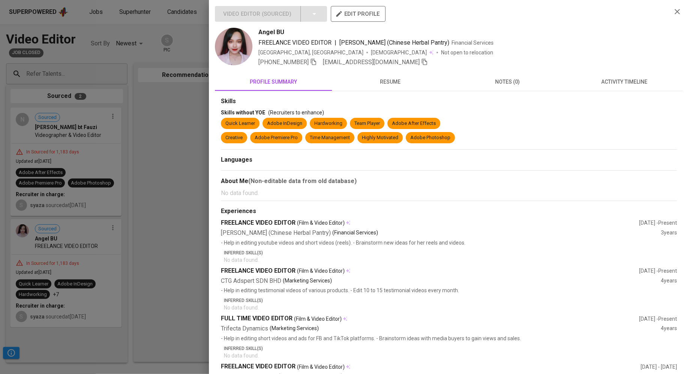
click at [393, 79] on span "resume" at bounding box center [391, 81] width 108 height 9
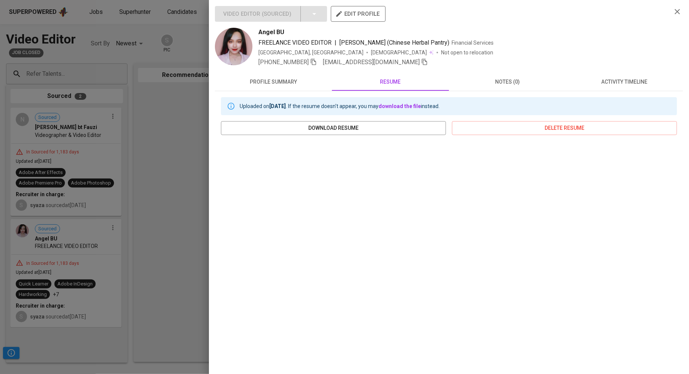
click at [152, 194] on div at bounding box center [344, 187] width 689 height 374
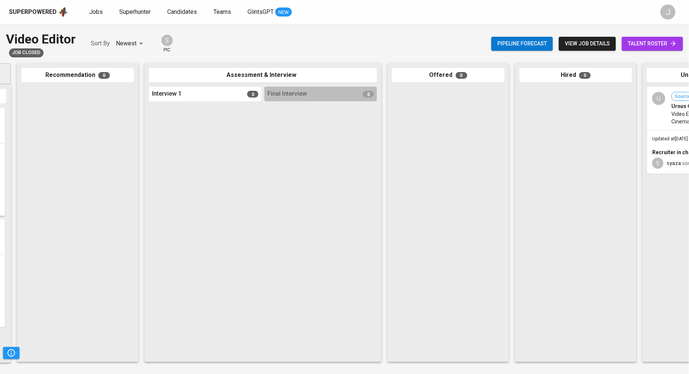
scroll to position [0, 204]
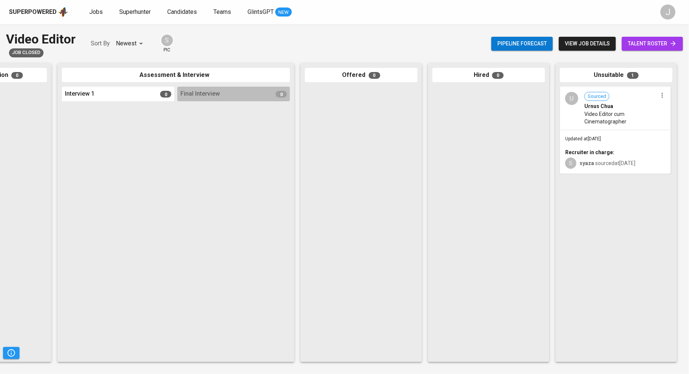
click at [629, 111] on span "Video Editor cum Cinematographer" at bounding box center [621, 117] width 73 height 15
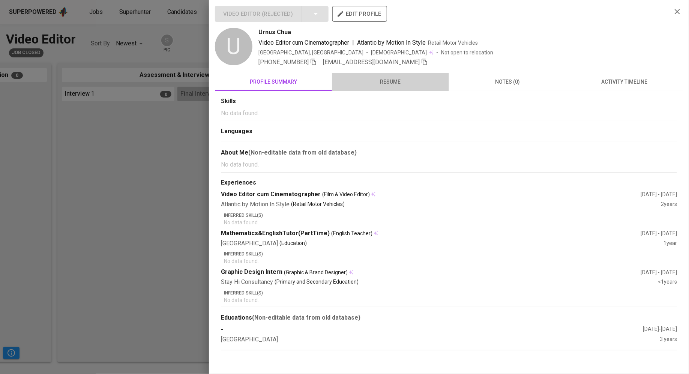
click at [372, 84] on span "resume" at bounding box center [391, 81] width 108 height 9
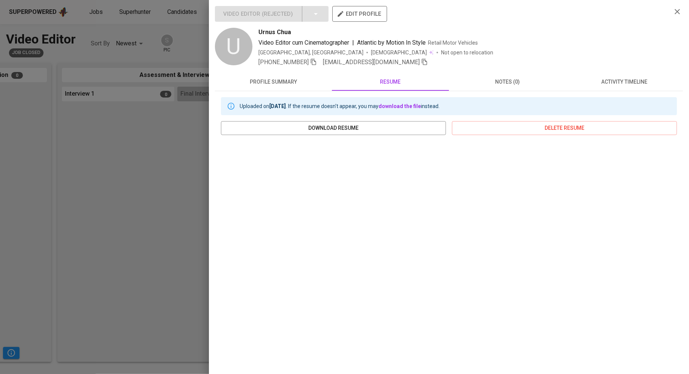
scroll to position [3, 0]
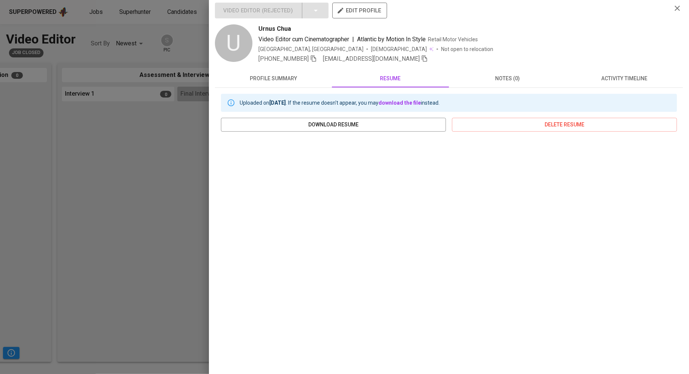
click at [150, 254] on div at bounding box center [344, 187] width 689 height 374
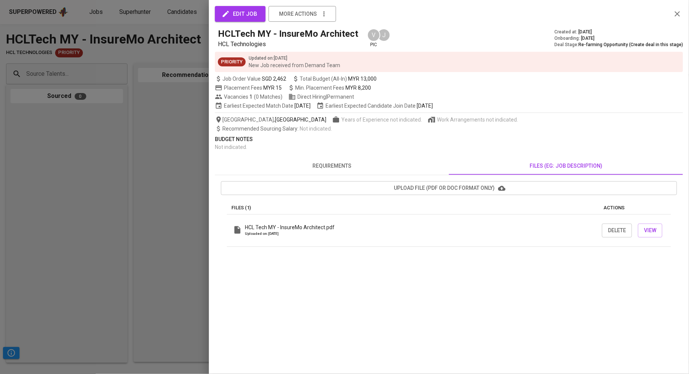
click at [114, 130] on div at bounding box center [344, 187] width 689 height 374
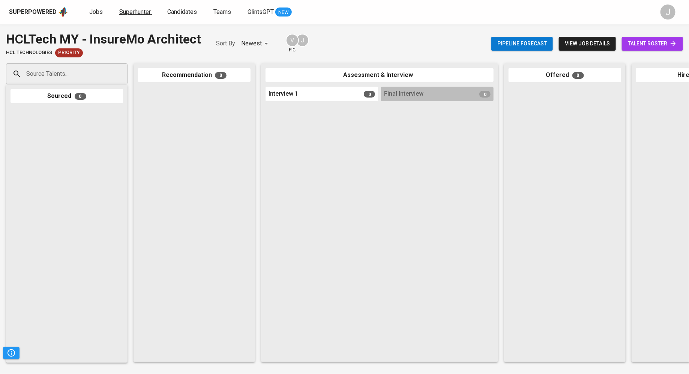
click at [132, 15] on link "Superhunter" at bounding box center [135, 12] width 33 height 9
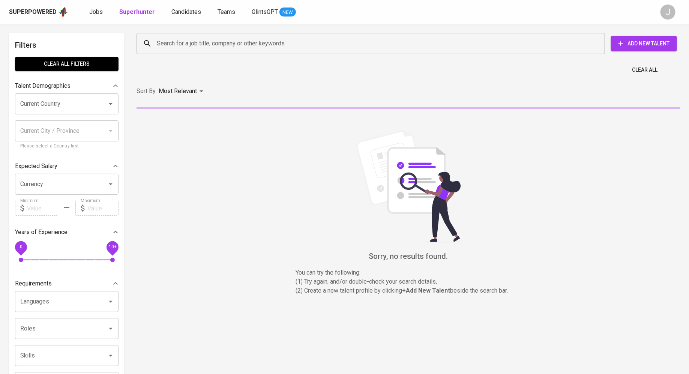
click at [214, 41] on input "Search for a job title, company or other keywords" at bounding box center [373, 43] width 436 height 14
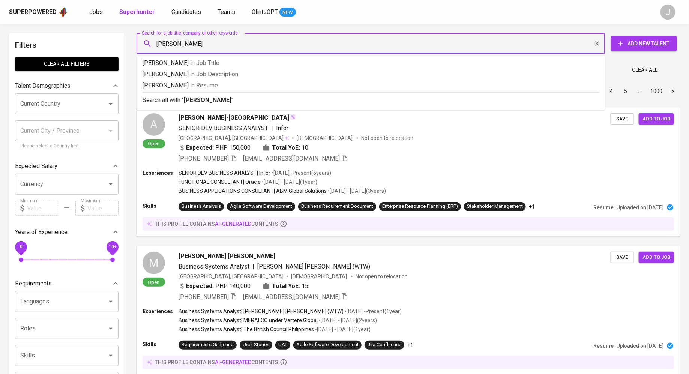
type input "[PERSON_NAME]"
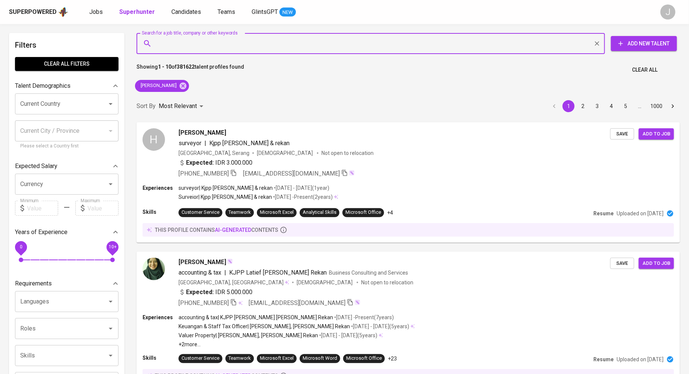
click at [82, 74] on div "Filters Clear All filters Talent Demographics Current Country Current Country C…" at bounding box center [67, 342] width 116 height 618
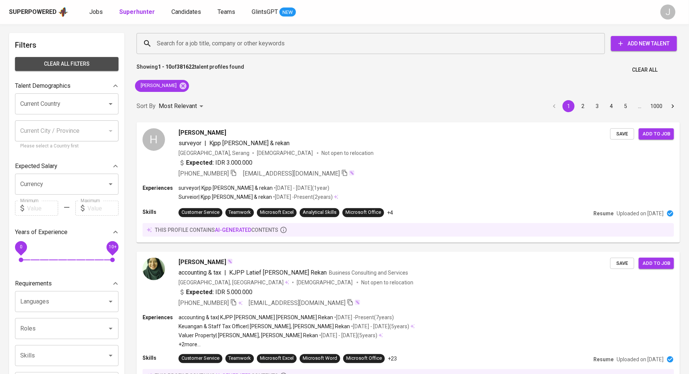
click at [81, 69] on button "Clear All filters" at bounding box center [67, 64] width 104 height 14
click at [59, 104] on input "Current Country" at bounding box center [56, 104] width 76 height 14
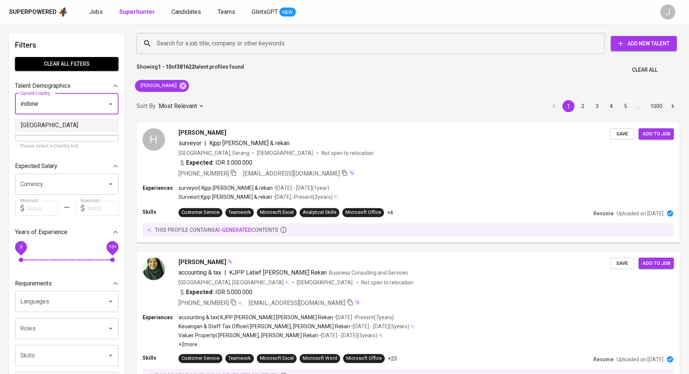
click at [42, 122] on li "[GEOGRAPHIC_DATA]" at bounding box center [67, 126] width 104 height 14
type input "[GEOGRAPHIC_DATA]"
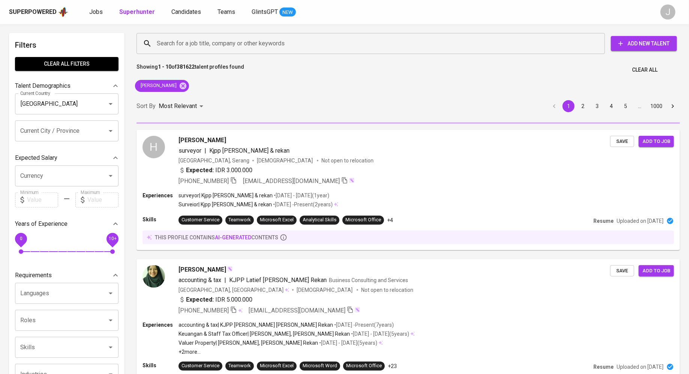
click at [51, 130] on input "Current City / Province" at bounding box center [56, 131] width 76 height 14
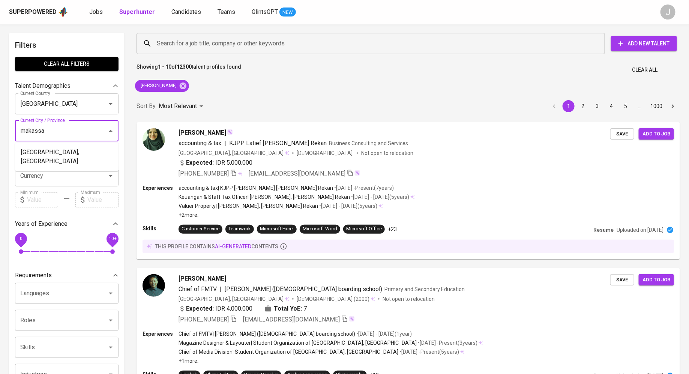
click at [59, 153] on li "[GEOGRAPHIC_DATA], [GEOGRAPHIC_DATA]" at bounding box center [67, 157] width 104 height 23
type input "makassa"
click at [59, 141] on div "[GEOGRAPHIC_DATA] Current City / Province" at bounding box center [67, 130] width 104 height 21
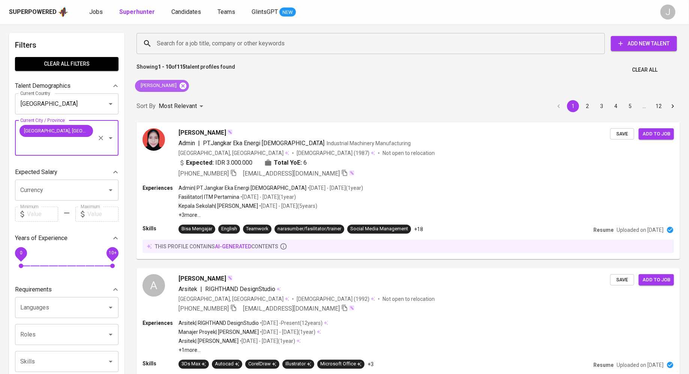
click at [187, 83] on icon at bounding box center [183, 85] width 7 height 7
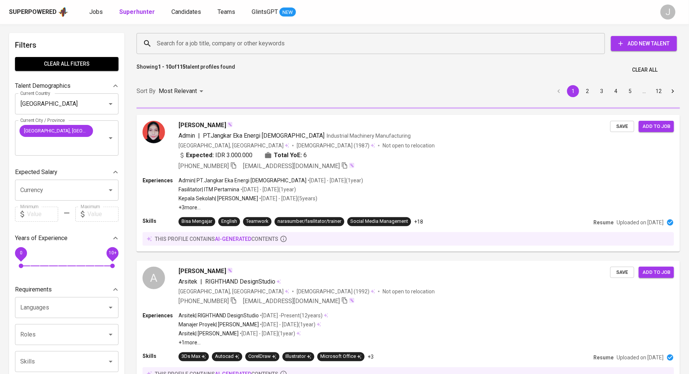
click at [197, 44] on input "Search for a job title, company or other keywords" at bounding box center [373, 43] width 436 height 14
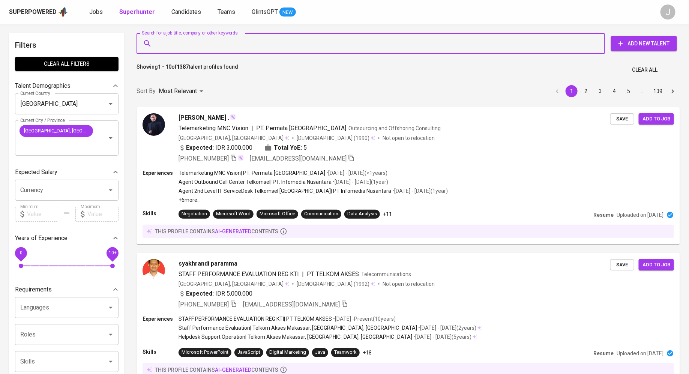
click at [194, 48] on input "Search for a job title, company or other keywords" at bounding box center [373, 43] width 436 height 14
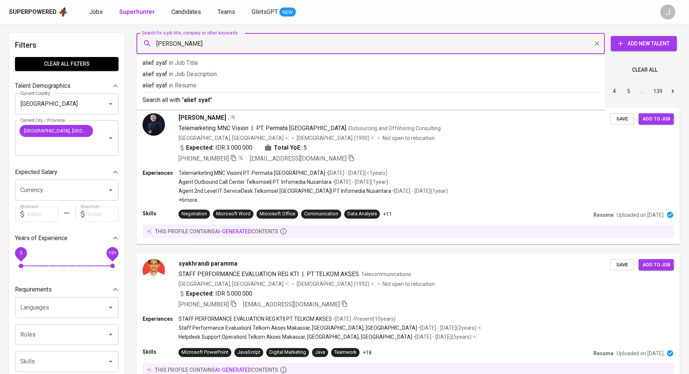
type input "[PERSON_NAME]"
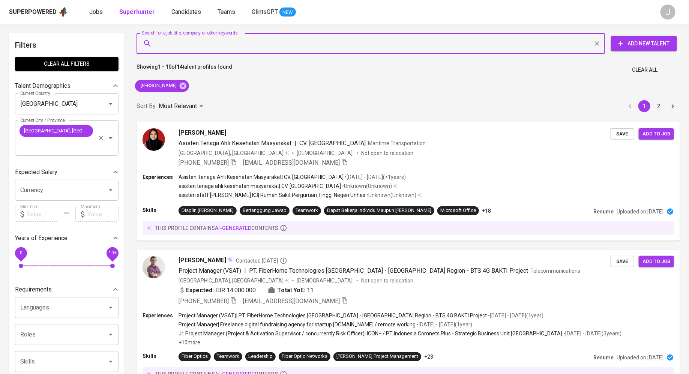
click at [99, 140] on icon "Clear" at bounding box center [101, 138] width 8 height 8
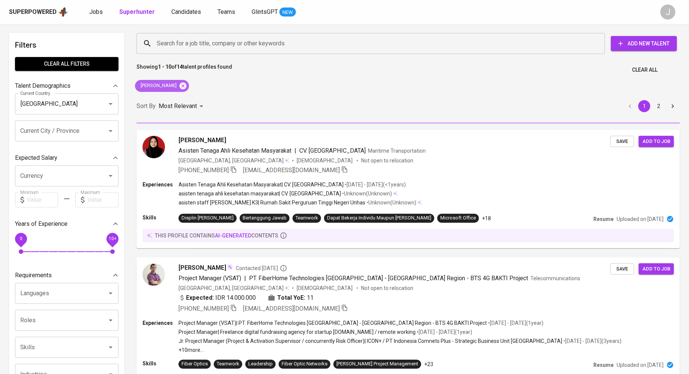
click at [180, 83] on icon at bounding box center [183, 85] width 7 height 7
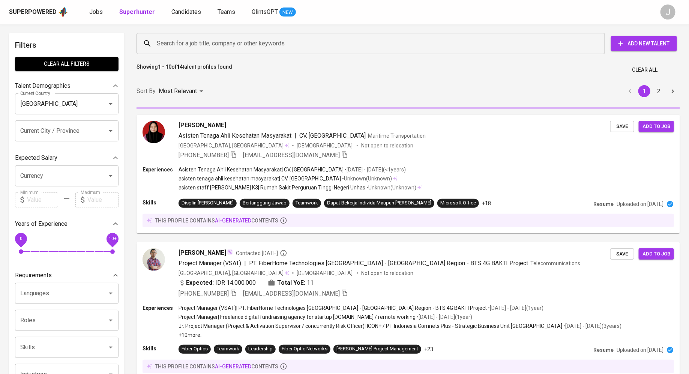
click at [193, 41] on input "Search for a job title, company or other keywords" at bounding box center [373, 43] width 436 height 14
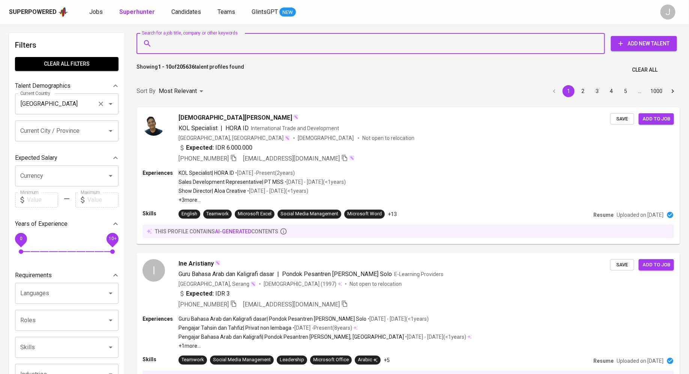
click at [101, 105] on icon "Clear" at bounding box center [101, 104] width 8 height 8
click at [79, 106] on input "[GEOGRAPHIC_DATA]" at bounding box center [56, 104] width 76 height 14
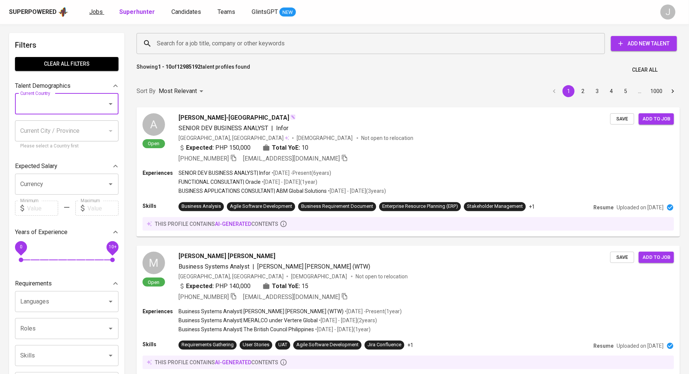
click at [93, 17] on link "Jobs" at bounding box center [96, 12] width 15 height 9
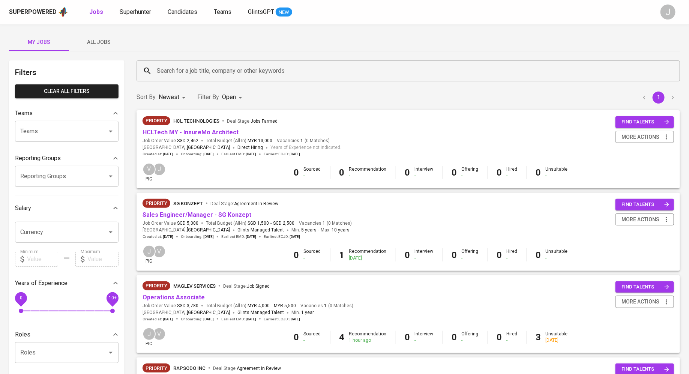
click at [158, 77] on input "Search for a job title, company or other keywords" at bounding box center [410, 71] width 511 height 14
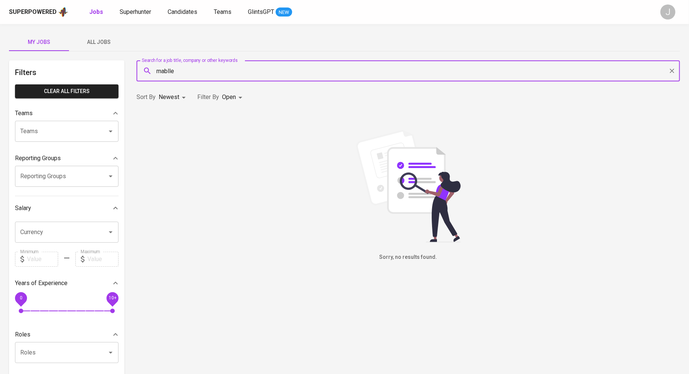
type input "mablle"
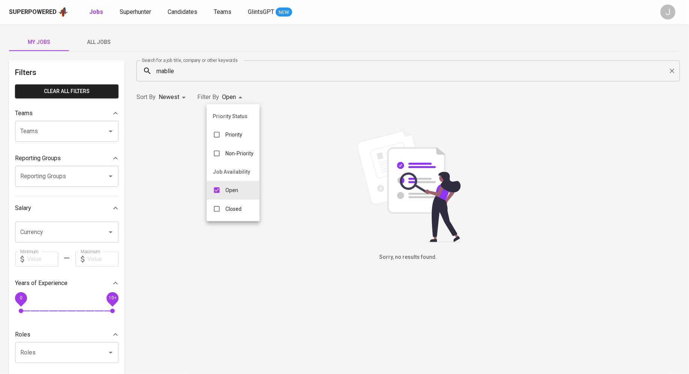
click at [235, 95] on body "Superpowered Jobs Superhunter Candidates Teams GlintsGPT NEW J My Jobs All Jobs…" at bounding box center [344, 256] width 689 height 512
click at [235, 209] on p "Closed" at bounding box center [234, 209] width 16 height 8
type input "OPEN,CLOSE"
checkbox input "true"
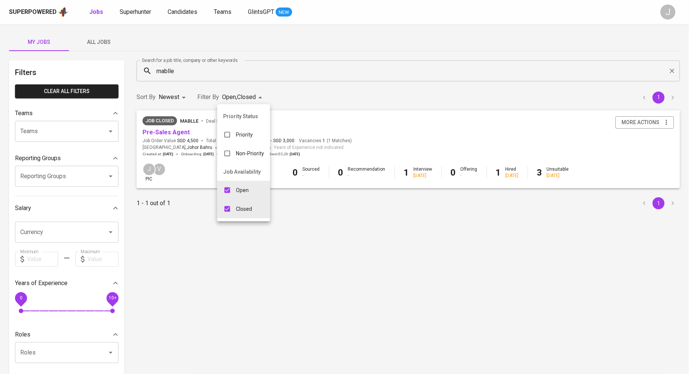
click at [341, 98] on div at bounding box center [344, 187] width 689 height 374
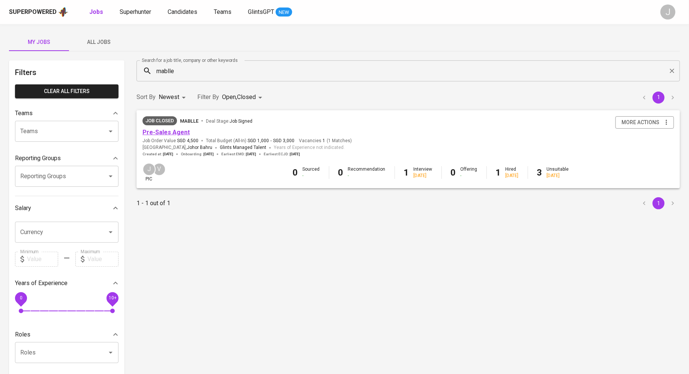
click at [152, 129] on link "Pre-Sales Agent" at bounding box center [166, 132] width 47 height 7
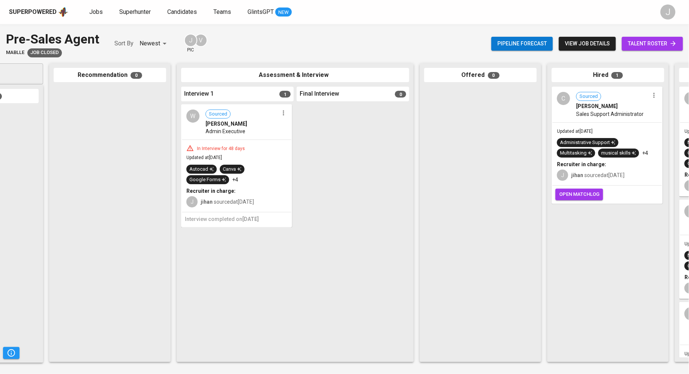
scroll to position [0, 204]
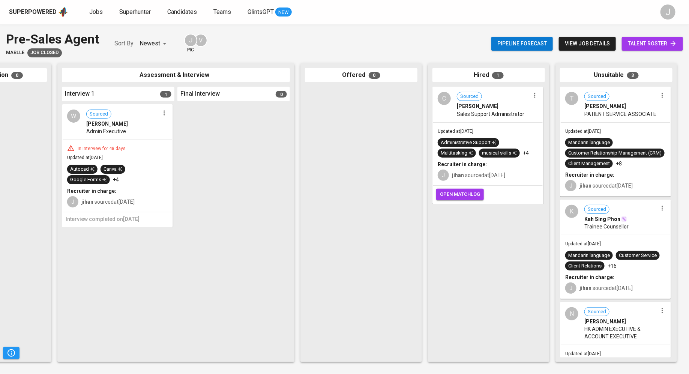
click at [474, 104] on span "Celine Tan" at bounding box center [478, 106] width 42 height 8
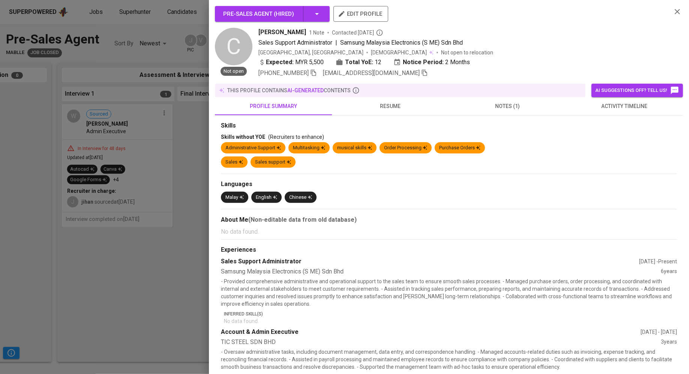
click at [394, 106] on span "resume" at bounding box center [391, 106] width 108 height 9
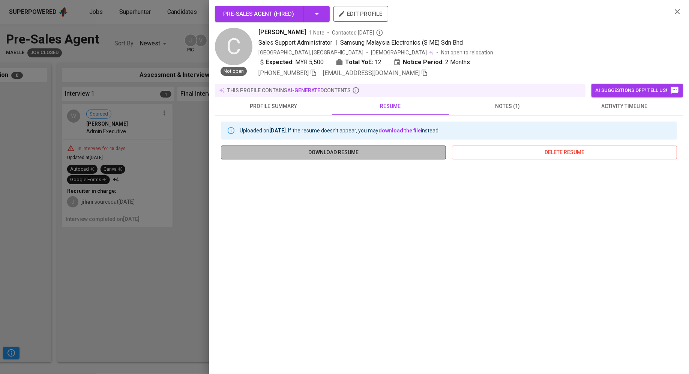
click at [343, 148] on span "download resume" at bounding box center [333, 152] width 213 height 9
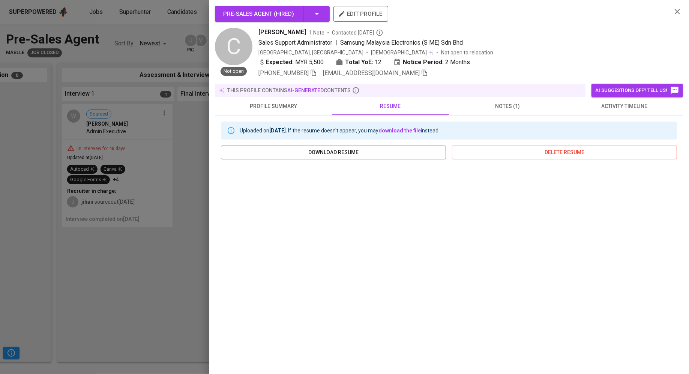
click at [150, 220] on div at bounding box center [344, 187] width 689 height 374
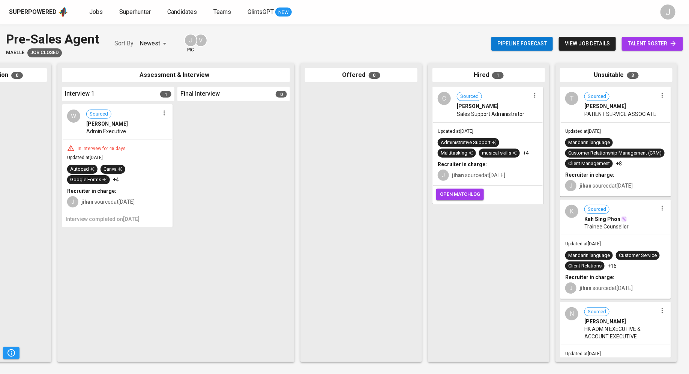
click at [30, 11] on div "Superpowered" at bounding box center [33, 12] width 48 height 9
